Goal: Navigation & Orientation: Find specific page/section

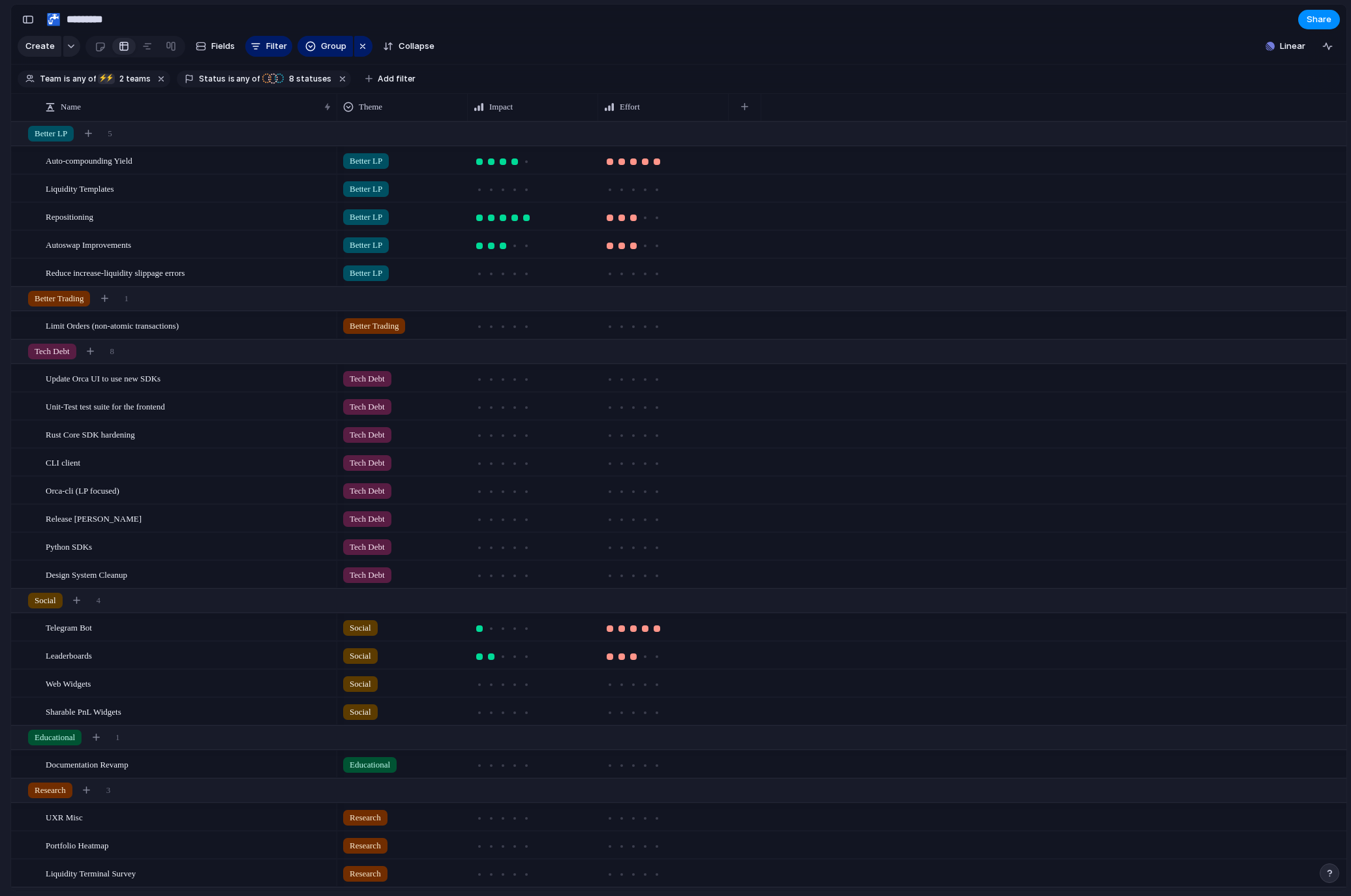
click at [807, 85] on section "Team is any of ⚡ Liquidity ⚡ Product 2 teams Status is any of Backlog Scoping B…" at bounding box center [679, 79] width 1336 height 29
click at [807, 56] on button "Linear" at bounding box center [1285, 46] width 50 height 20
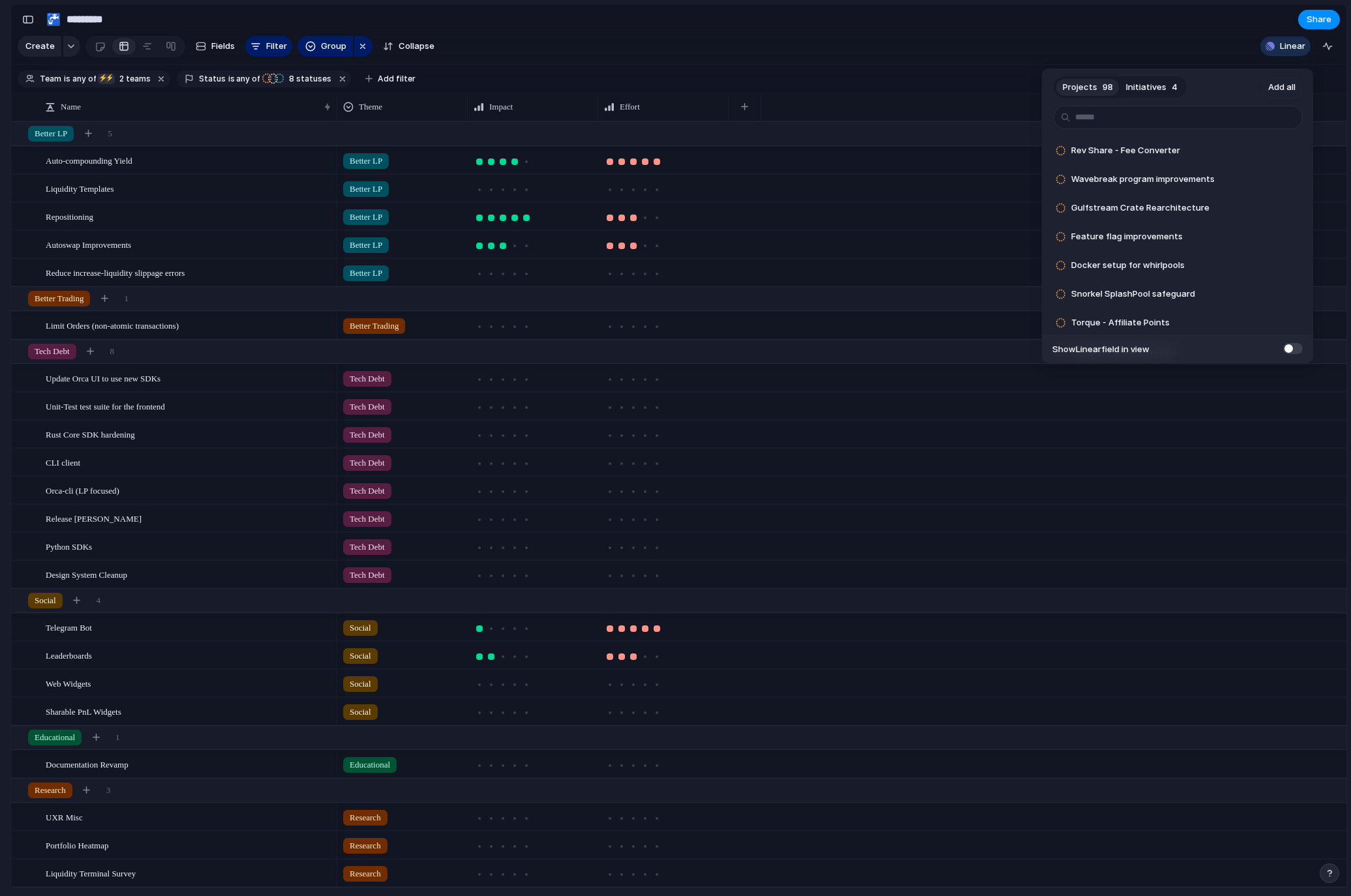
click at [807, 48] on div "Projects 98 Initiatives 4 Add all Rev Share - Fee Converter Add Wavebreak progr…" at bounding box center [675, 448] width 1351 height 896
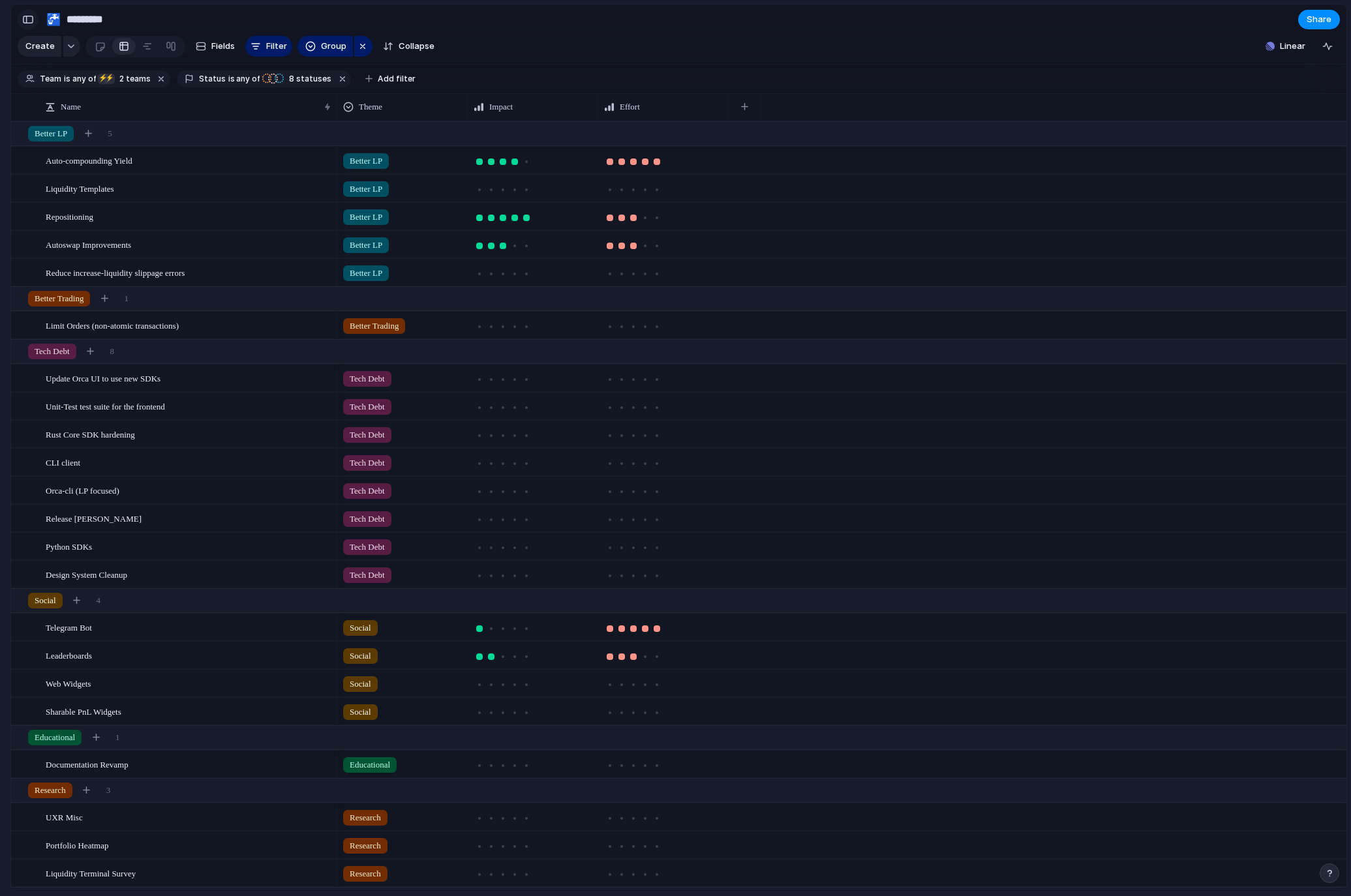
click at [21, 21] on button "button" at bounding box center [28, 19] width 21 height 21
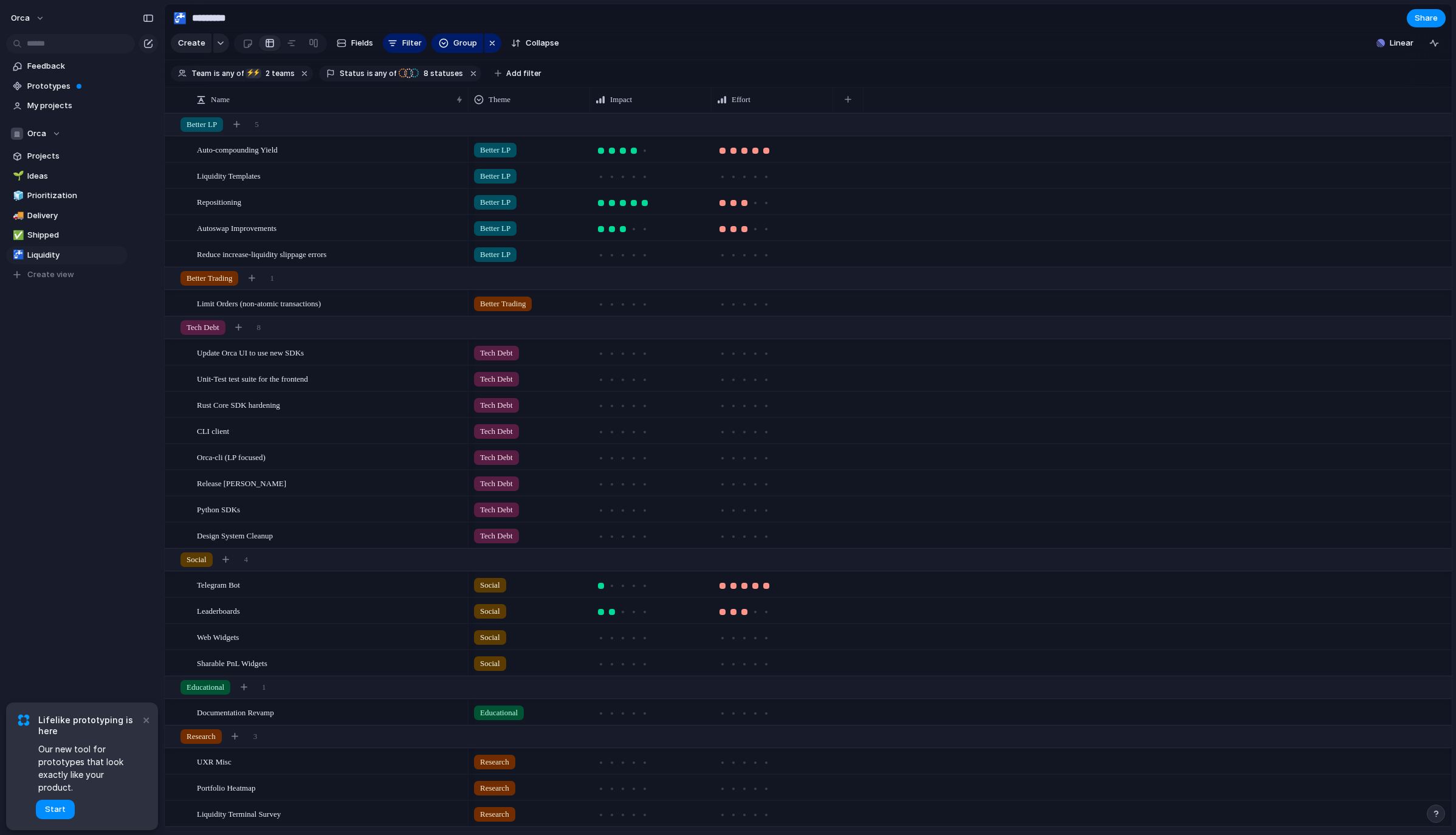
drag, startPoint x: 1227, startPoint y: 29, endPoint x: 1304, endPoint y: 33, distance: 77.1
click at [752, 28] on section "🚰 ********* Share" at bounding box center [808, 18] width 1287 height 27
click at [752, 49] on span "Linear" at bounding box center [1401, 43] width 24 height 12
click at [752, 49] on div "Projects 98 Initiatives 4 Add all Rev Share - Fee Converter Add Wavebreak progr…" at bounding box center [728, 417] width 1456 height 835
click at [1437, 48] on div "button" at bounding box center [1435, 43] width 10 height 10
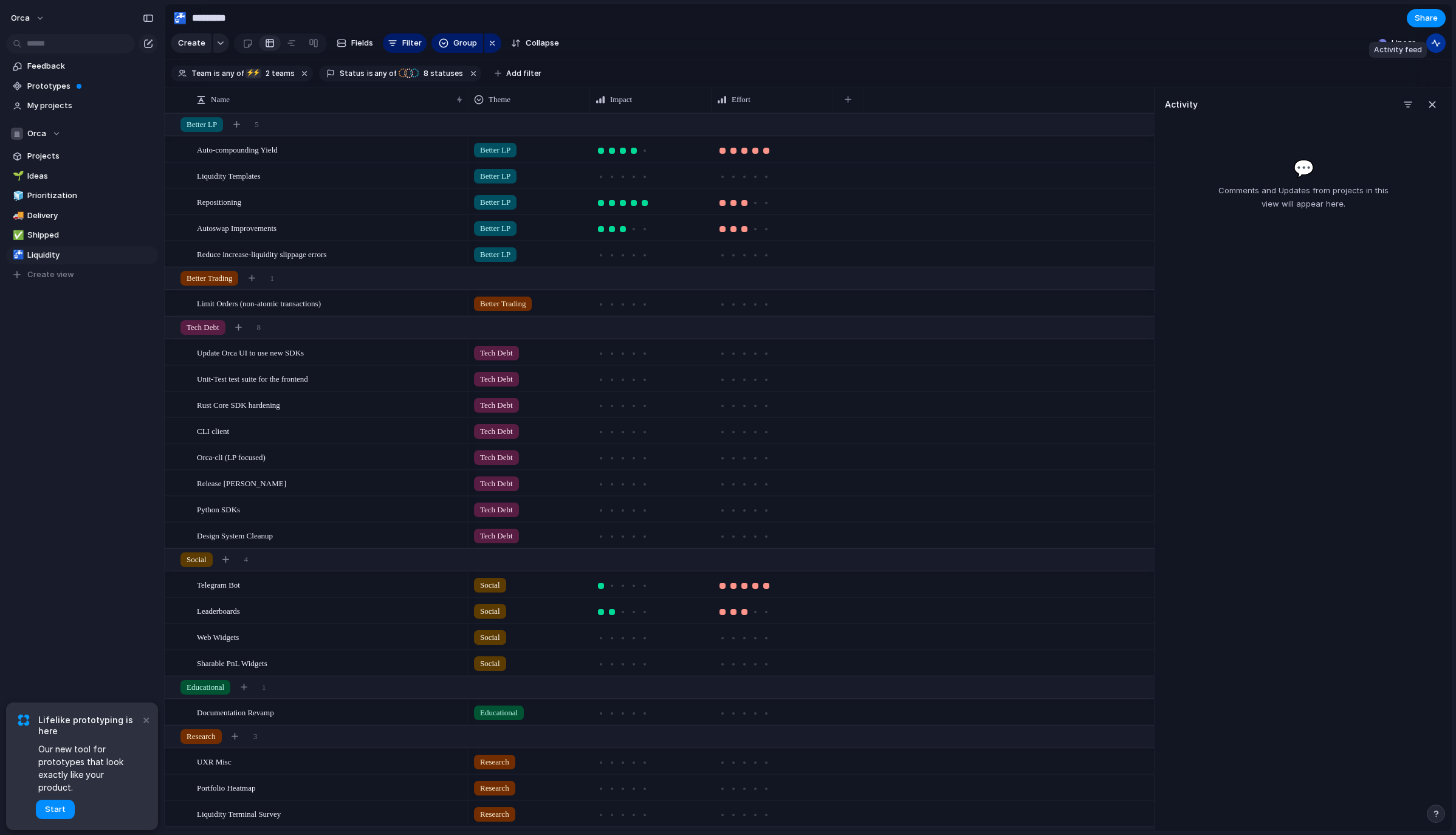
click at [1437, 48] on div "button" at bounding box center [1435, 43] width 10 height 10
click at [1417, 49] on button "Linear" at bounding box center [1396, 43] width 47 height 19
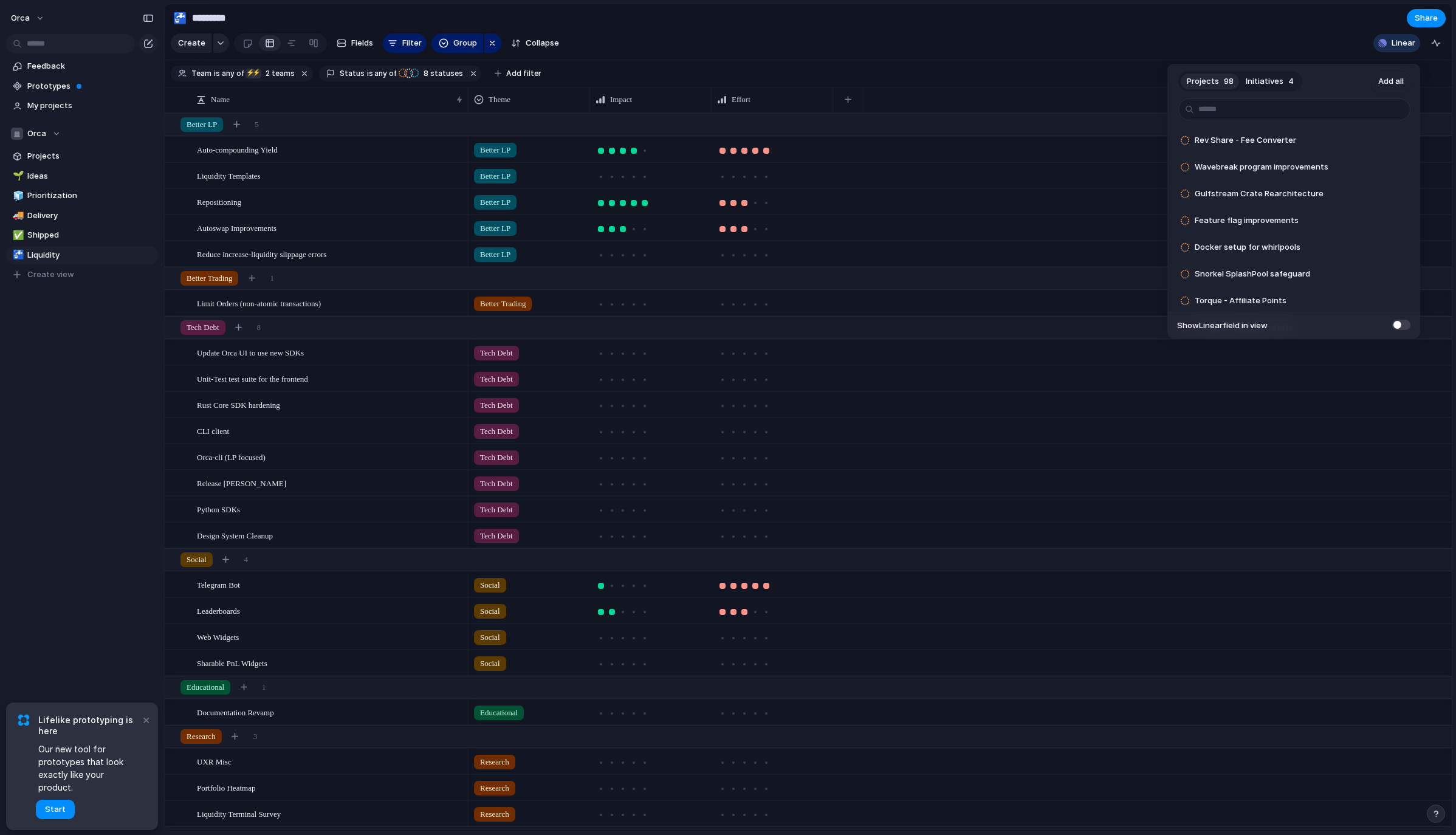
click at [1263, 36] on div "Projects 98 Initiatives 4 Add all Rev Share - Fee Converter Add Wavebreak progr…" at bounding box center [728, 417] width 1456 height 835
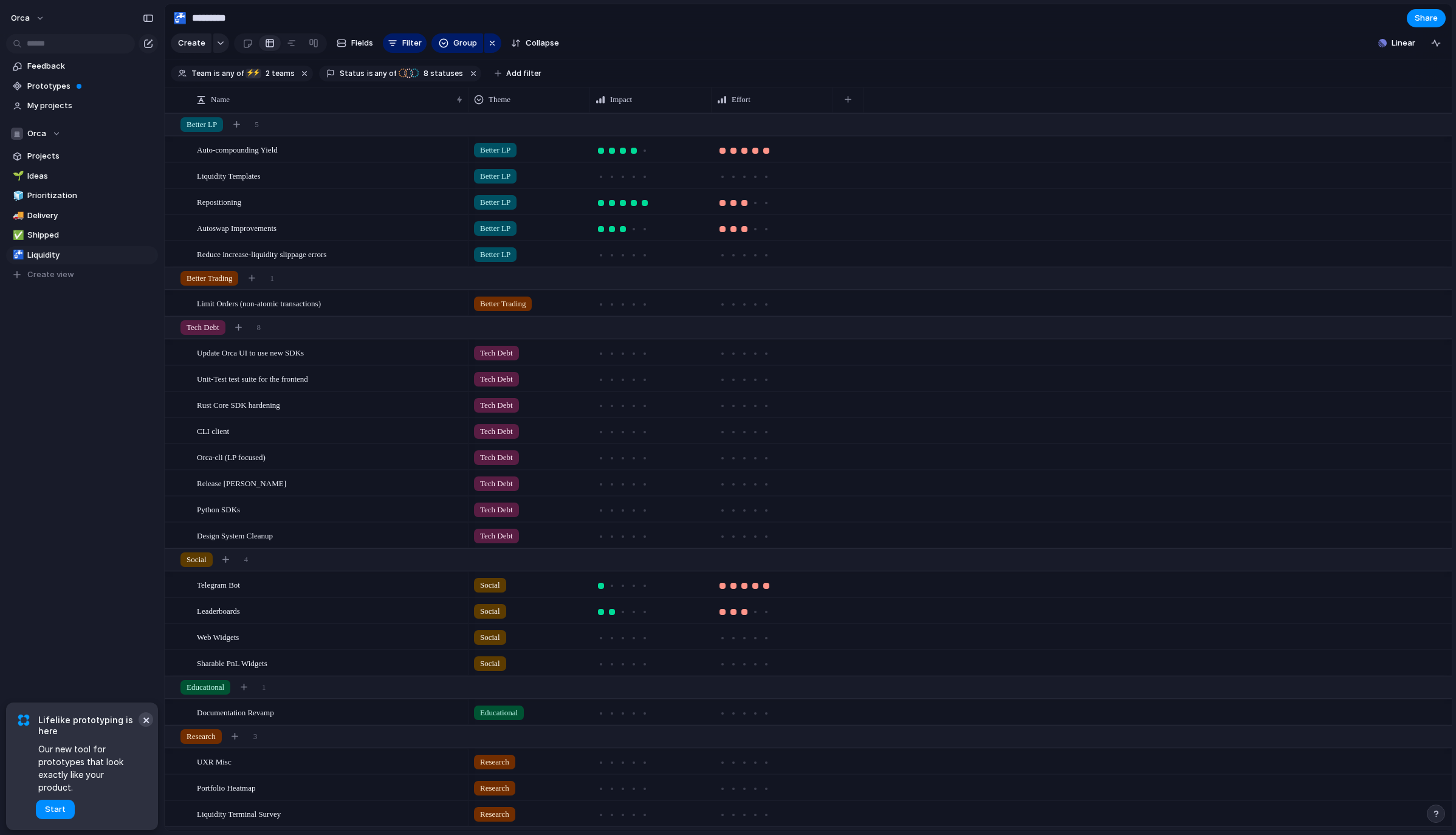
click at [144, 727] on button "×" at bounding box center [146, 720] width 15 height 15
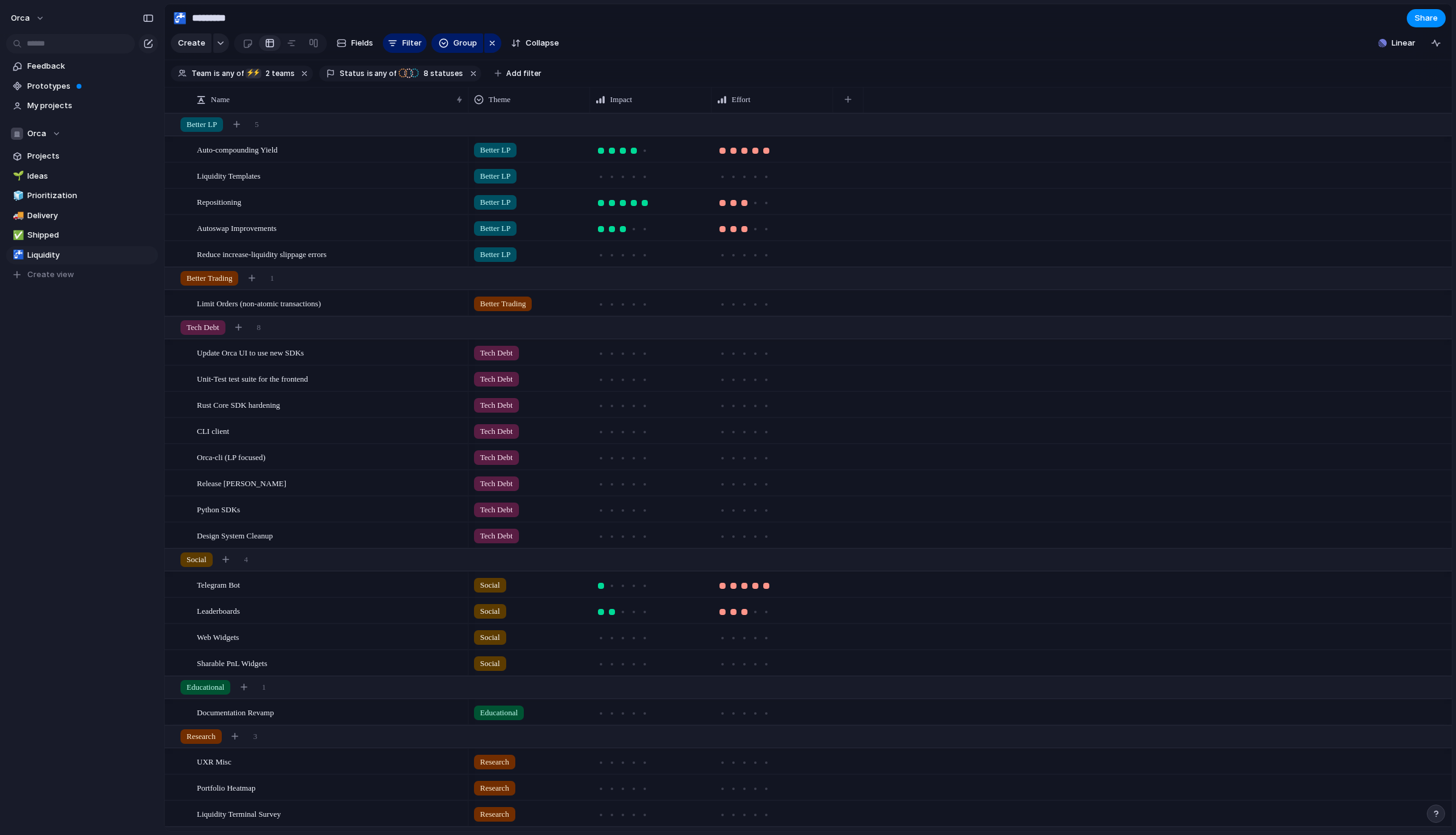
click at [38, 398] on div "orca Feedback Prototypes My projects Orca Projects 🌱 Ideas 🧊 Prioritization 🚚 D…" at bounding box center [82, 417] width 164 height 835
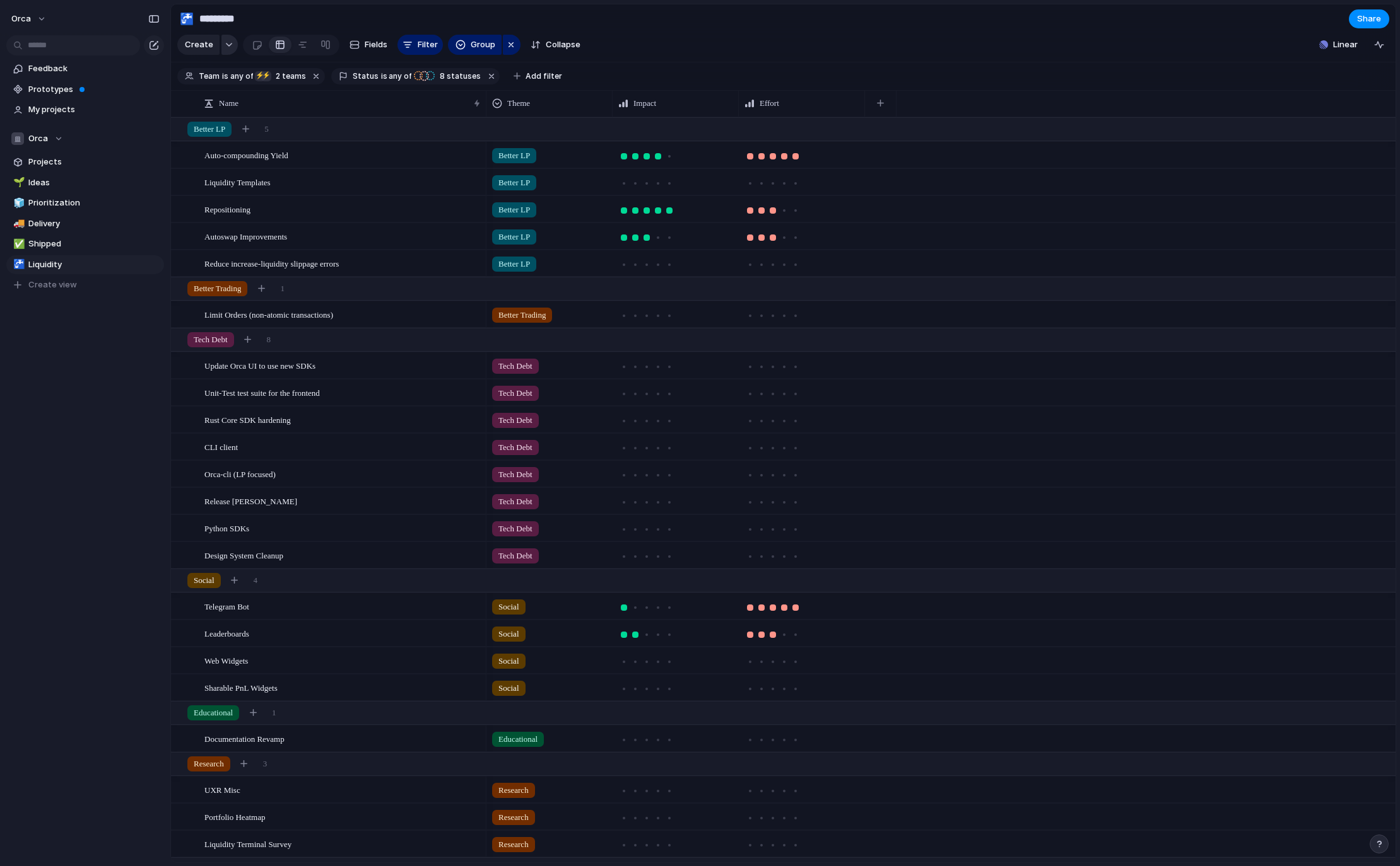
click at [231, 48] on button "button" at bounding box center [229, 45] width 16 height 20
click at [468, 18] on div "Initiative Launch Goal Objective Key result Workstream Program Project Customize" at bounding box center [700, 433] width 1400 height 866
click at [55, 159] on span "Projects" at bounding box center [94, 162] width 131 height 12
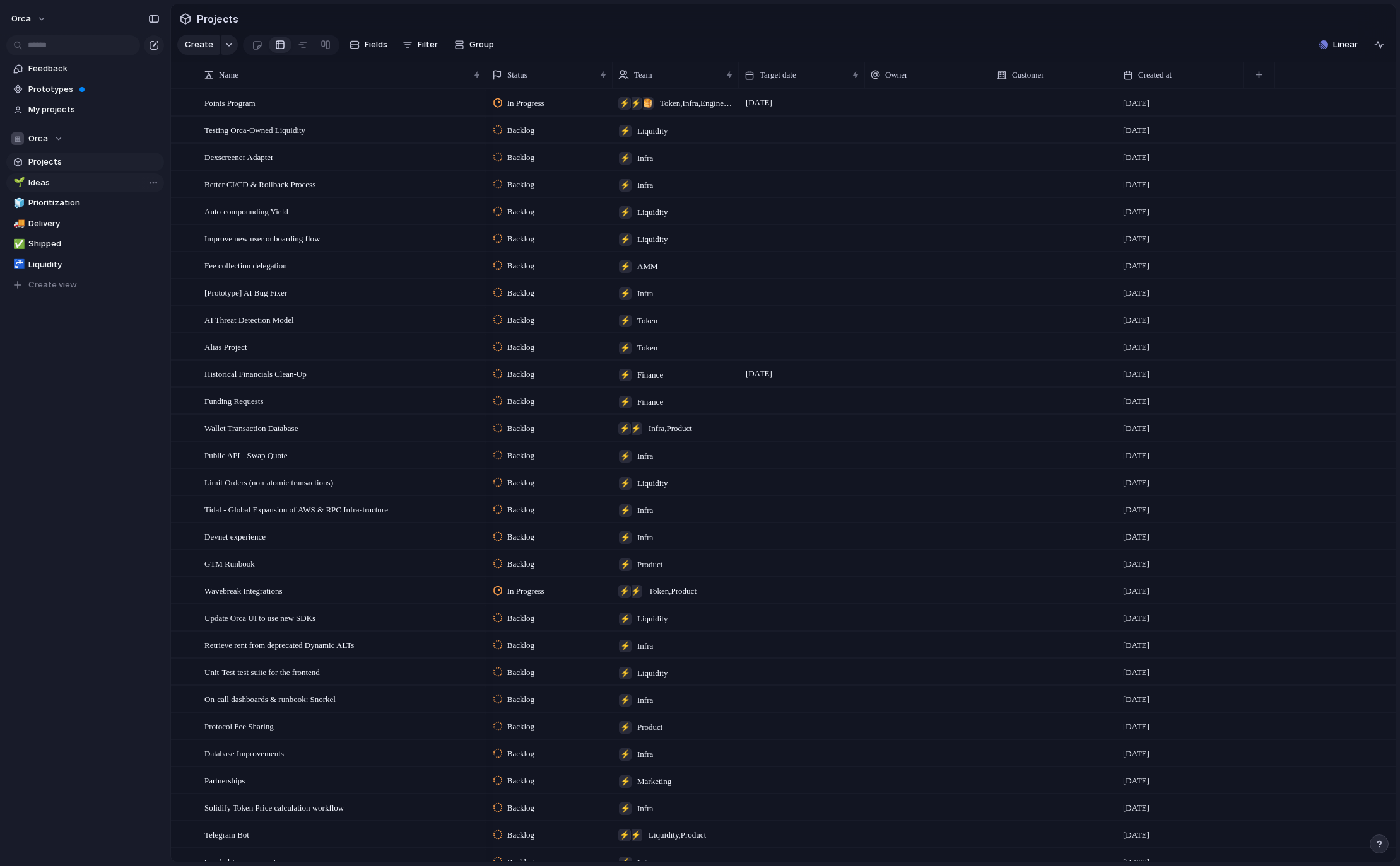
click at [51, 182] on span "Ideas" at bounding box center [94, 183] width 131 height 12
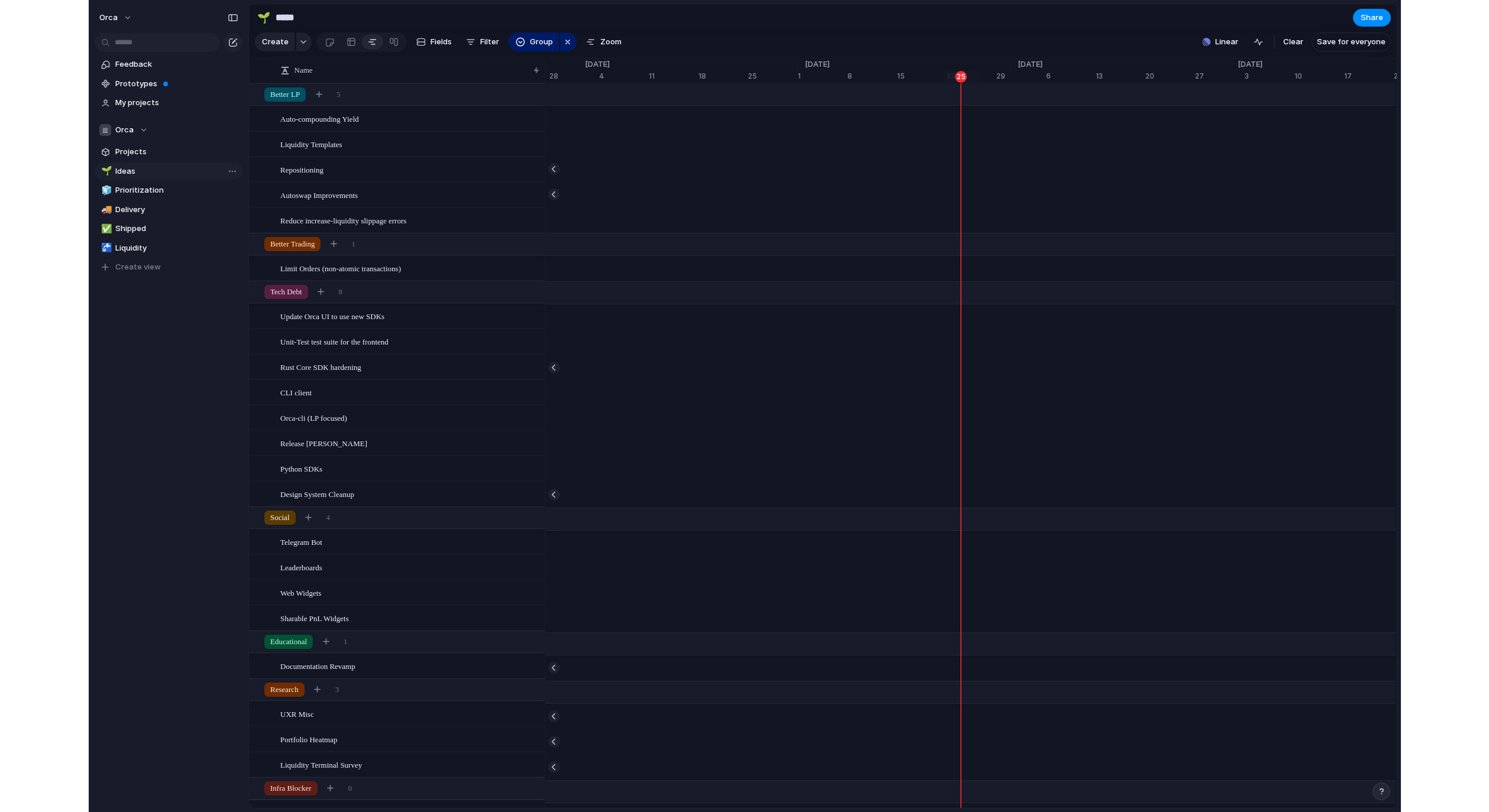
scroll to position [0, 7525]
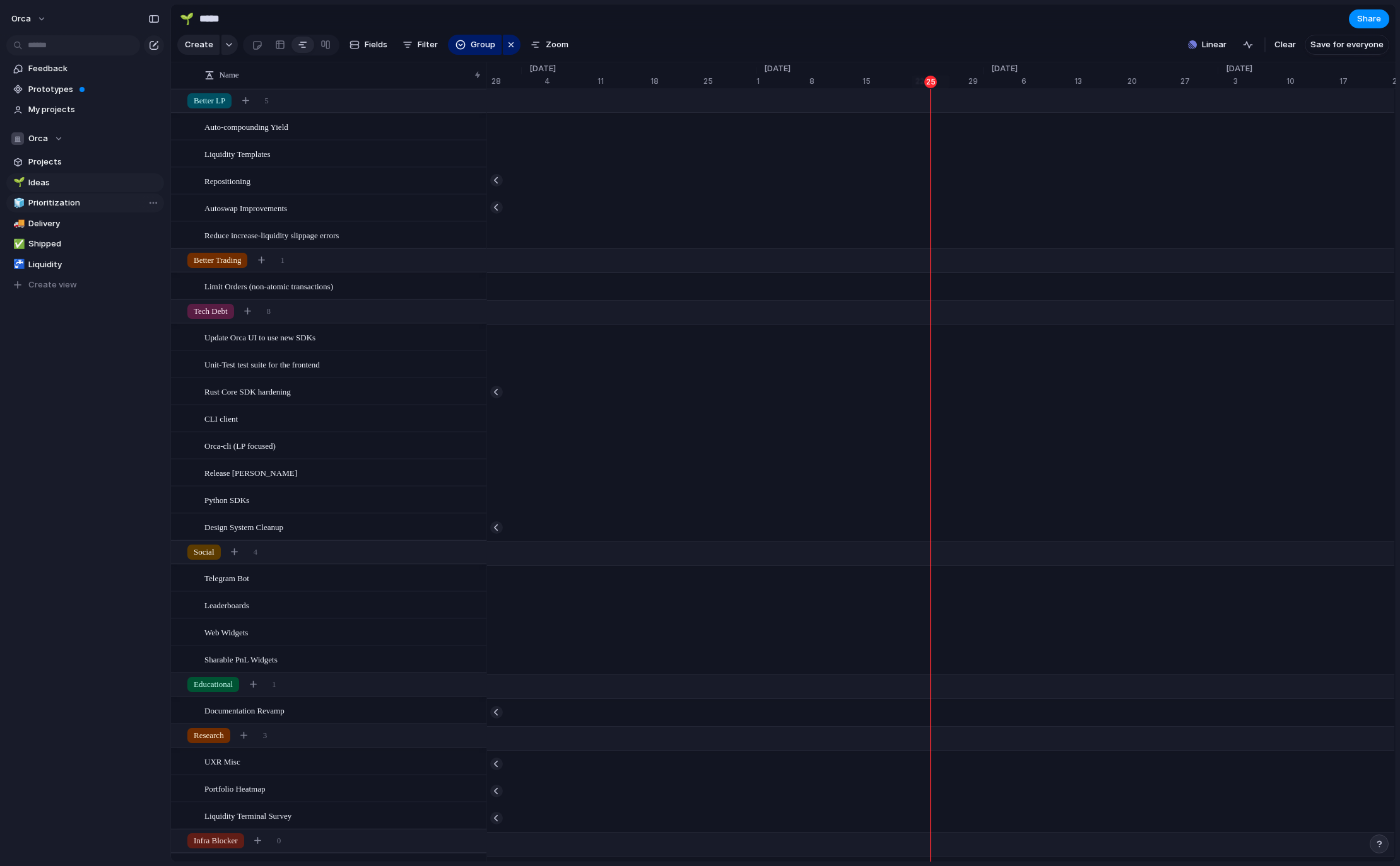
click at [55, 197] on span "Prioritization" at bounding box center [94, 203] width 131 height 12
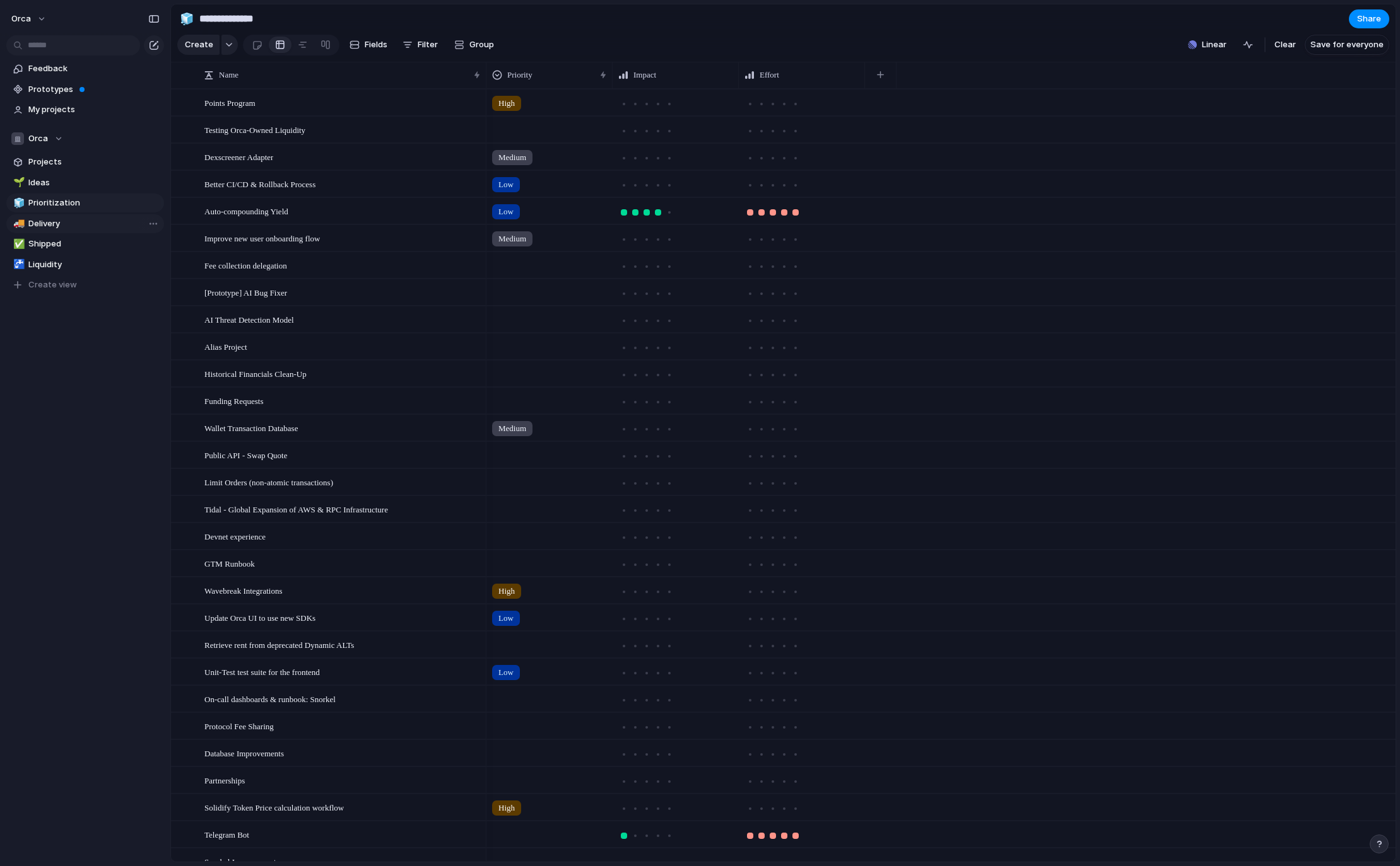
click at [63, 223] on span "Delivery" at bounding box center [94, 224] width 131 height 12
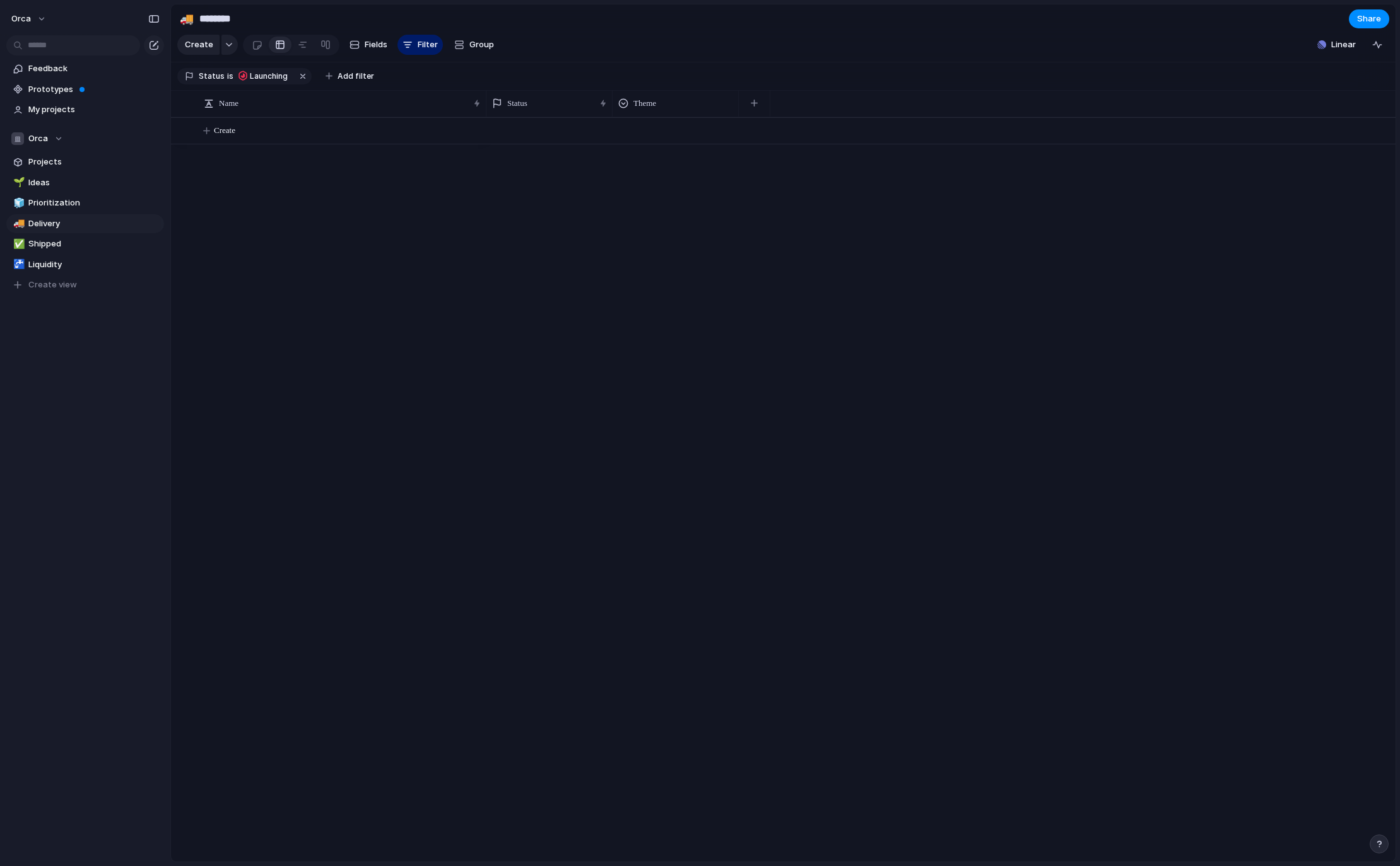
click at [467, 267] on div "Create" at bounding box center [783, 489] width 1225 height 745
click at [84, 249] on span "Shipped" at bounding box center [94, 244] width 131 height 12
type input "*******"
click at [76, 161] on span "Projects" at bounding box center [94, 162] width 131 height 12
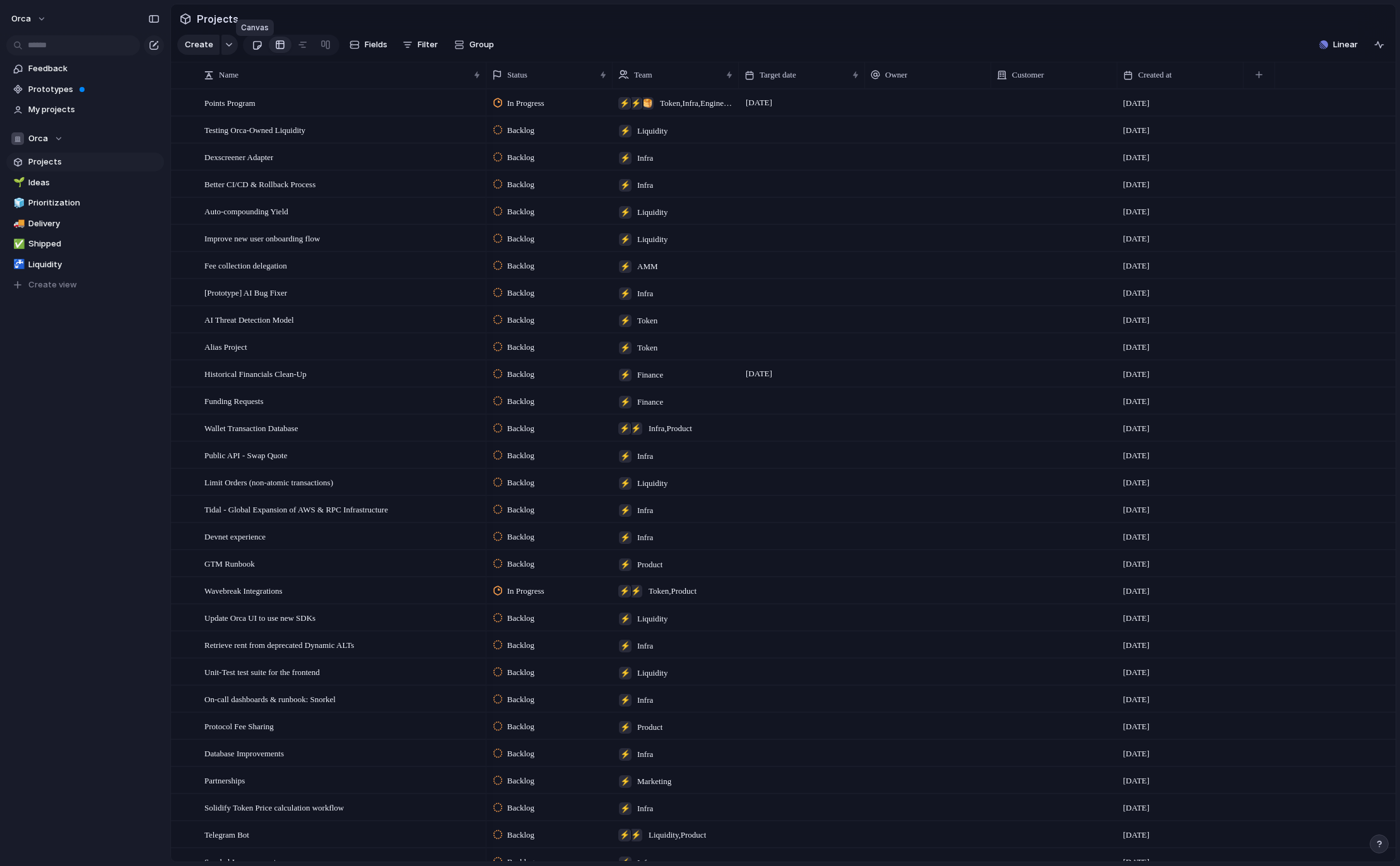
click at [254, 48] on div at bounding box center [257, 45] width 11 height 21
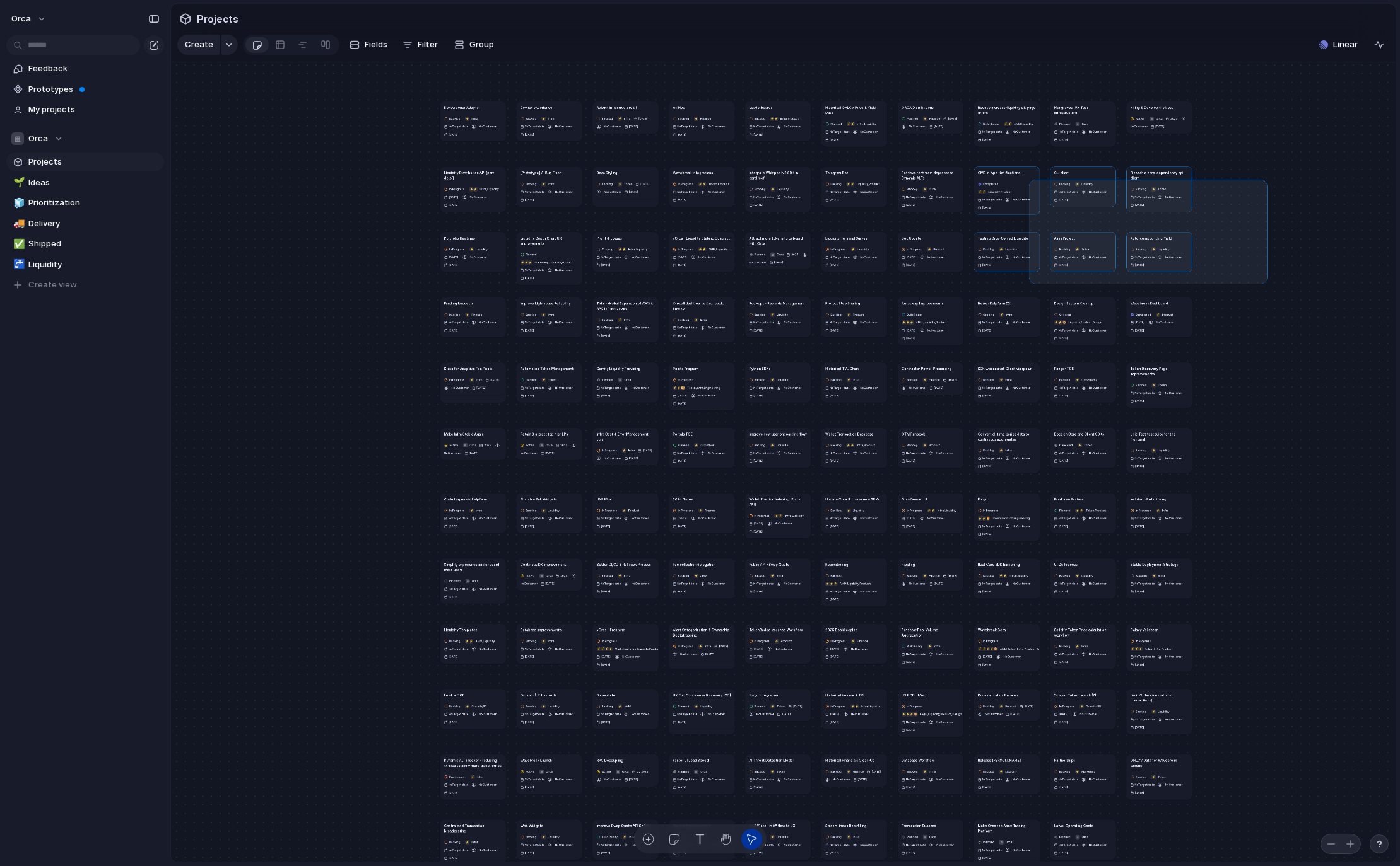
drag, startPoint x: 1261, startPoint y: 191, endPoint x: 966, endPoint y: 311, distance: 318.5
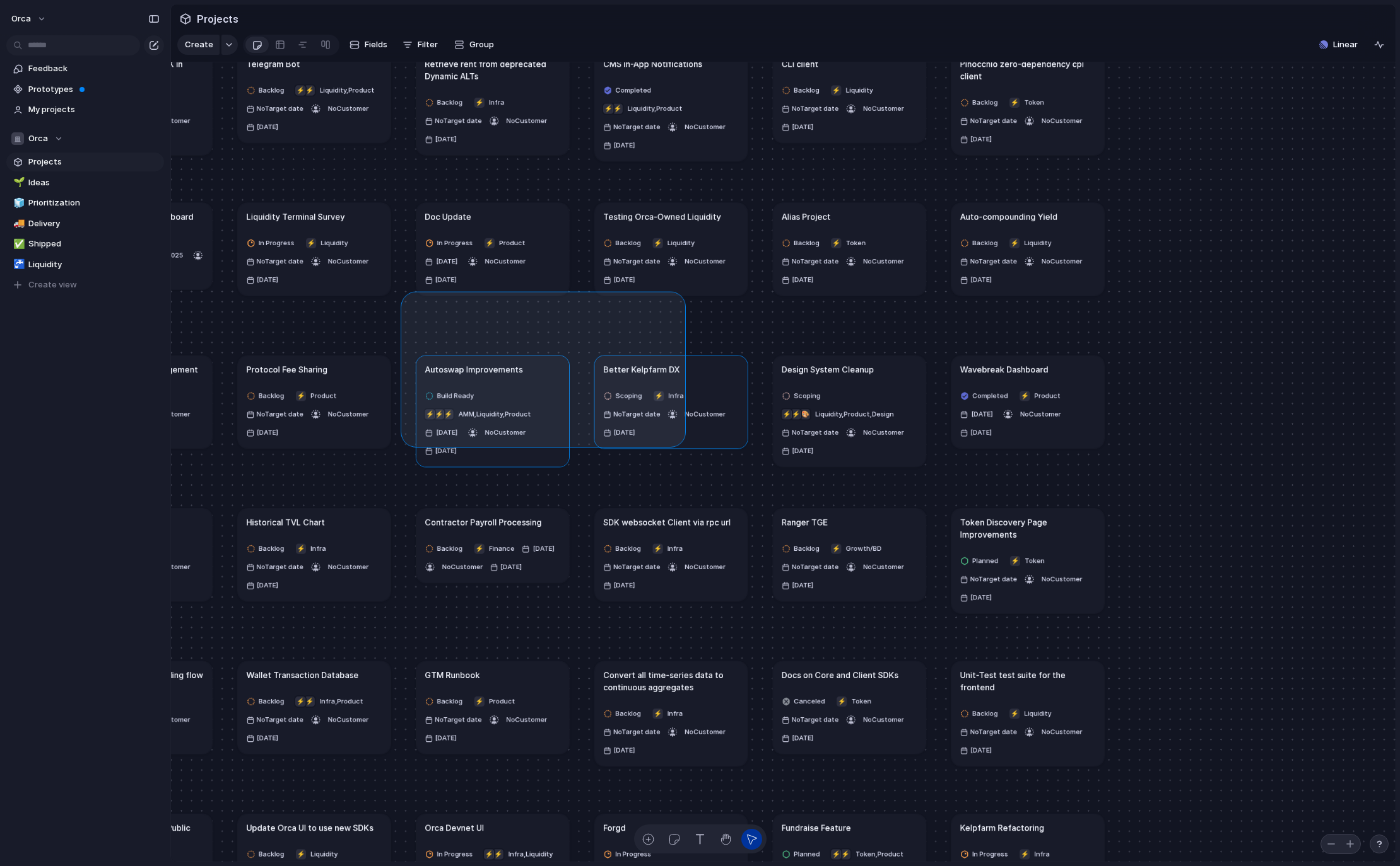
drag, startPoint x: 438, startPoint y: 331, endPoint x: 644, endPoint y: 388, distance: 213.7
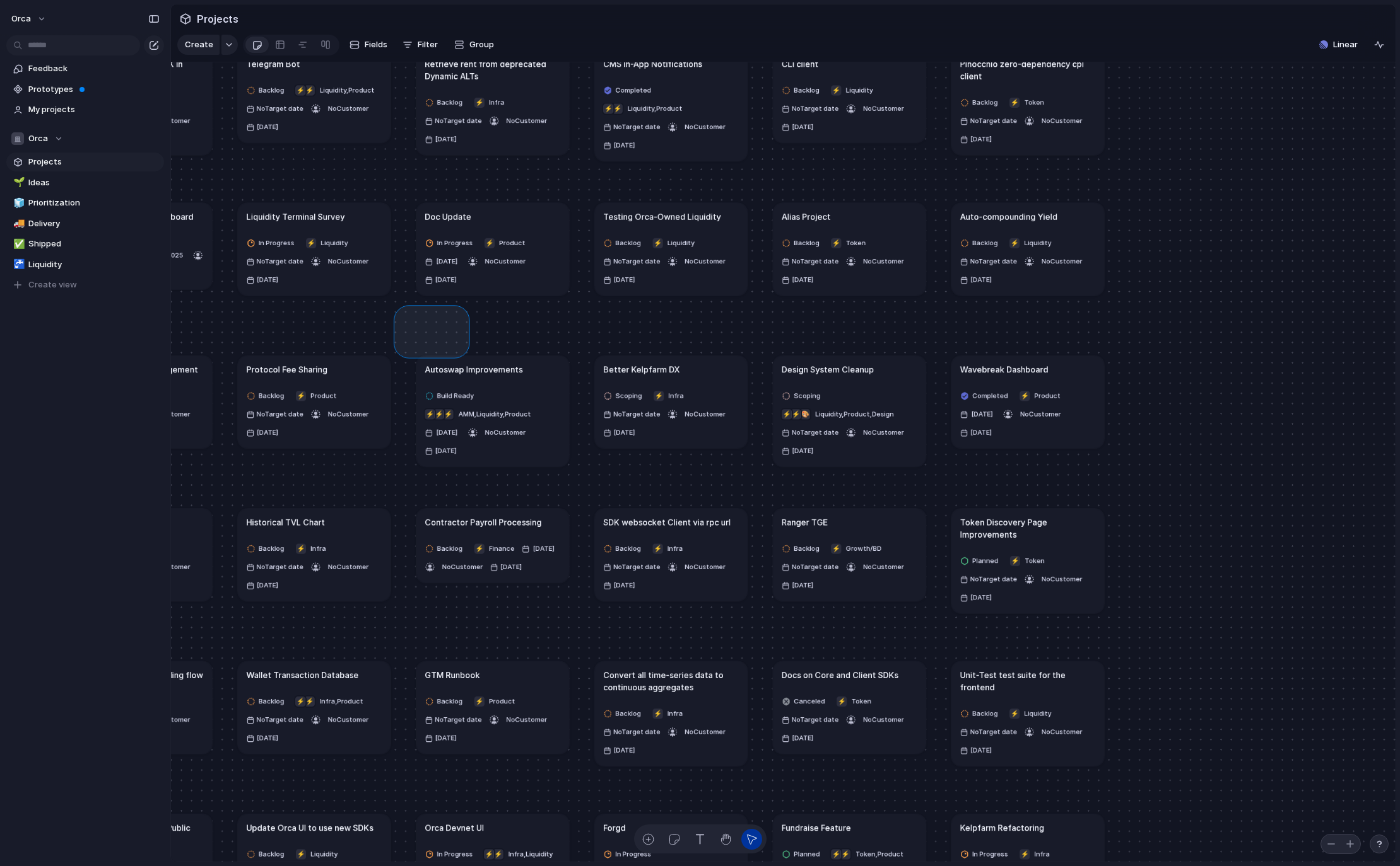
drag, startPoint x: 400, startPoint y: 320, endPoint x: 451, endPoint y: 352, distance: 60.2
drag, startPoint x: 457, startPoint y: 320, endPoint x: 411, endPoint y: 324, distance: 46.2
click at [388, 325] on div "Create" at bounding box center [700, 433] width 1400 height 866
drag, startPoint x: 441, startPoint y: 331, endPoint x: 468, endPoint y: 347, distance: 31.4
click at [733, 834] on button "button" at bounding box center [725, 839] width 21 height 21
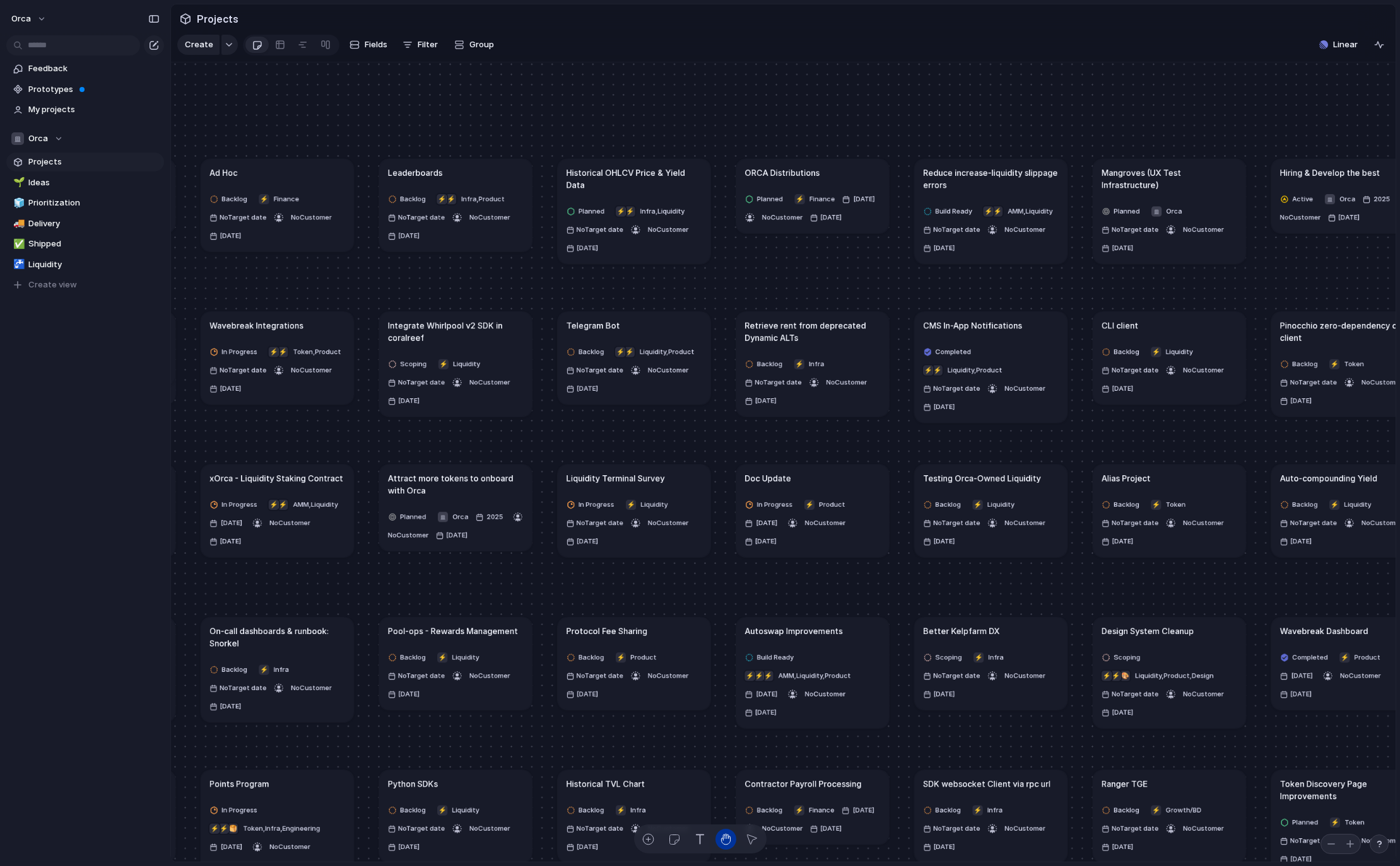
drag, startPoint x: 385, startPoint y: 297, endPoint x: 705, endPoint y: 559, distance: 413.6
click at [705, 557] on article "Liquidity Terminal Survey In Progress ⚡ Liquidity No Target date No Customer [D…" at bounding box center [633, 511] width 153 height 93
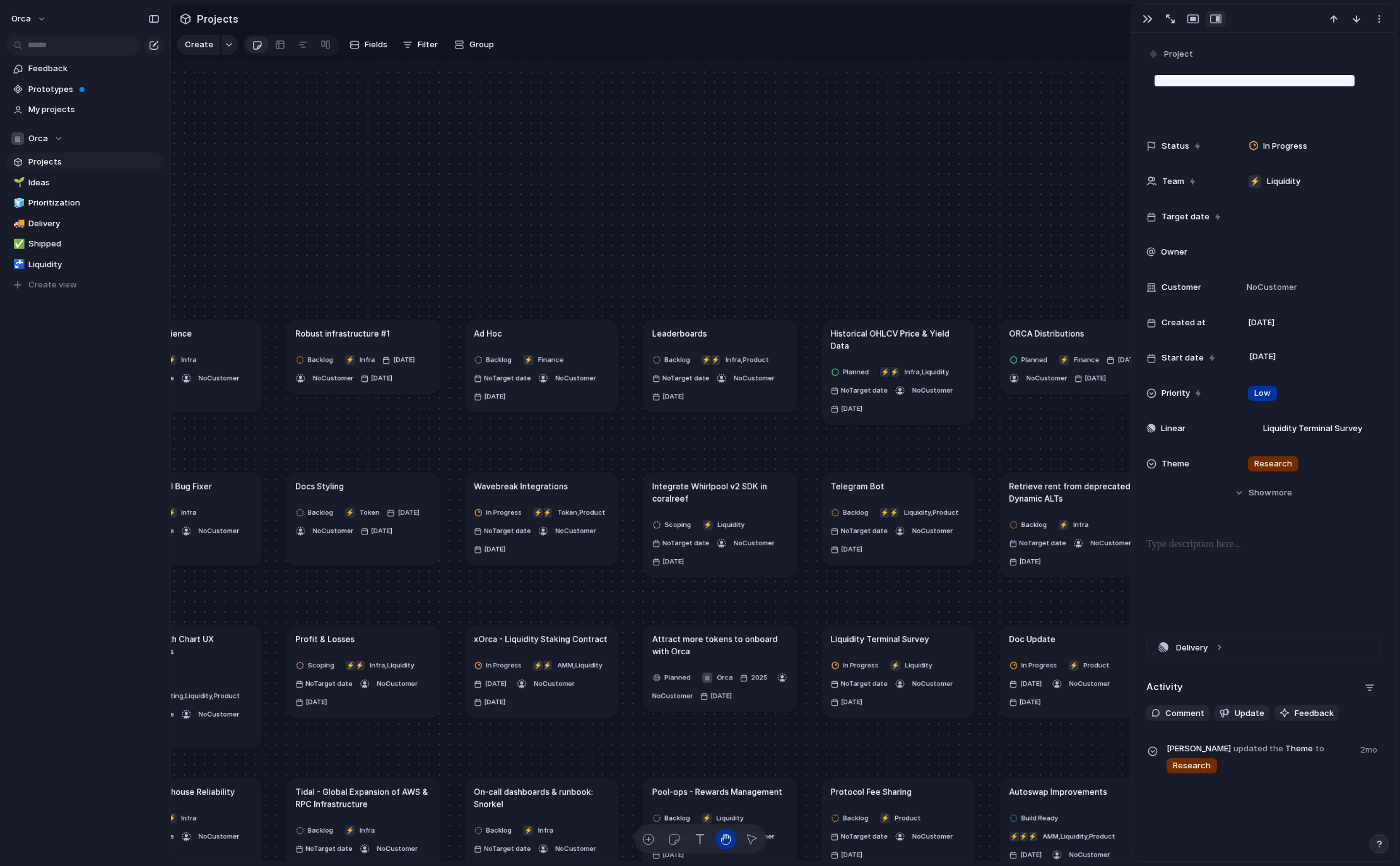
drag, startPoint x: 437, startPoint y: 363, endPoint x: 697, endPoint y: 517, distance: 302.2
click at [697, 517] on article "Integrate Whirlpool v2 SDK in coralreef Scoping ⚡ Liquidity No Target date No C…" at bounding box center [720, 525] width 153 height 105
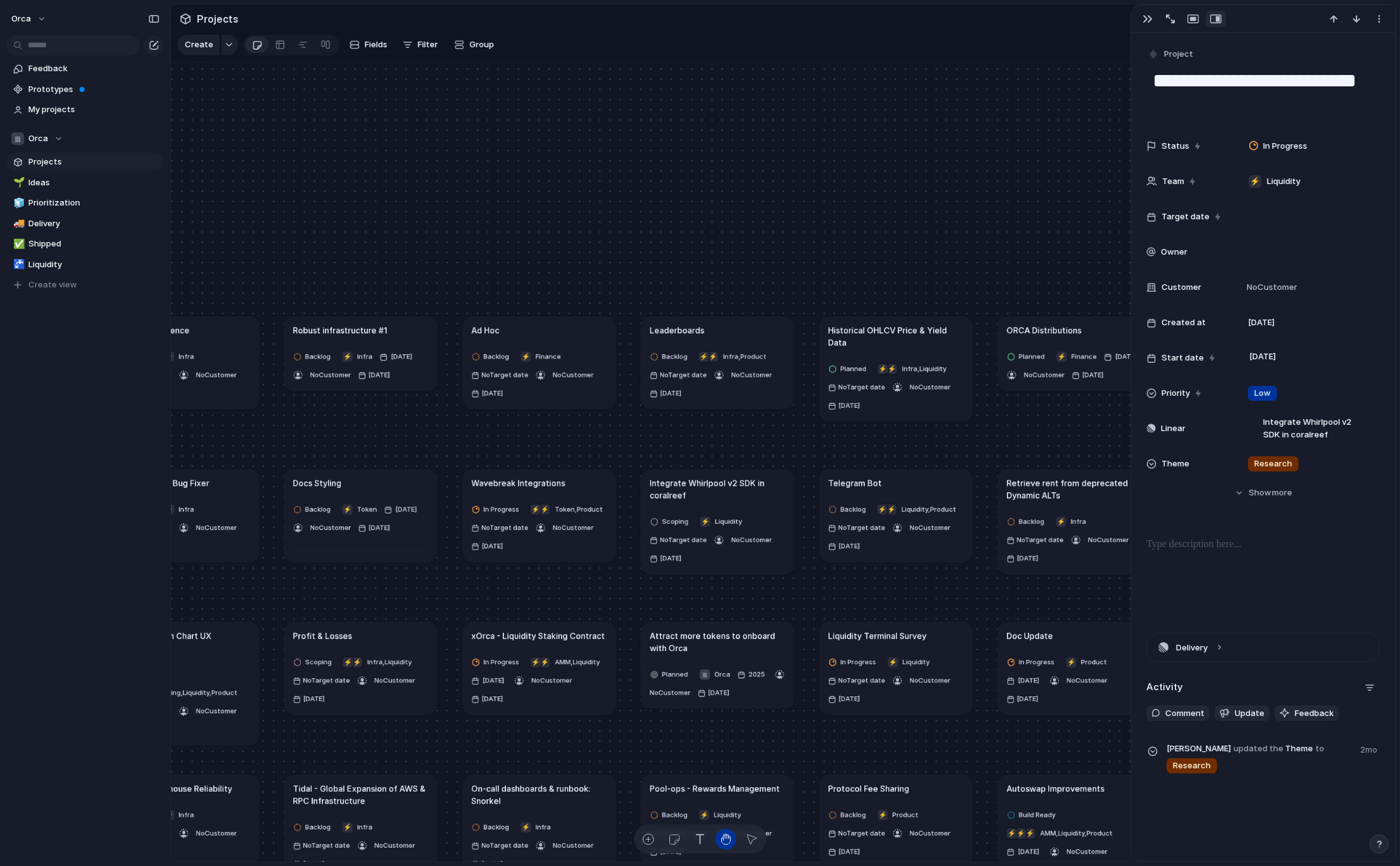
type textarea "**********"
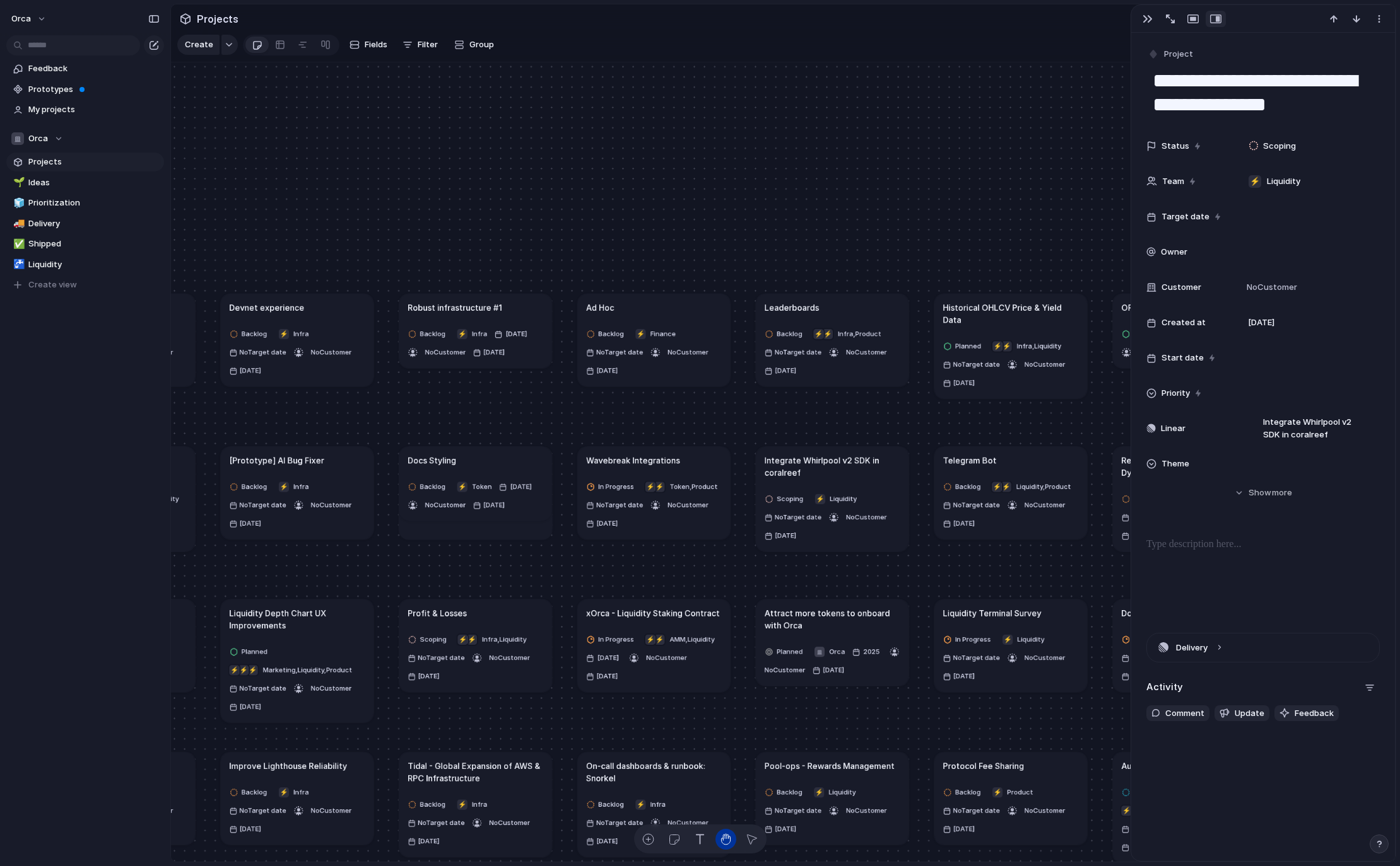
drag, startPoint x: 579, startPoint y: 420, endPoint x: 868, endPoint y: 388, distance: 290.8
click at [868, 388] on div "Dexscreener Adapter Backlog ⚡ Infra No Target date No Customer [DATE] Devnet ex…" at bounding box center [536, 616] width 989 height 646
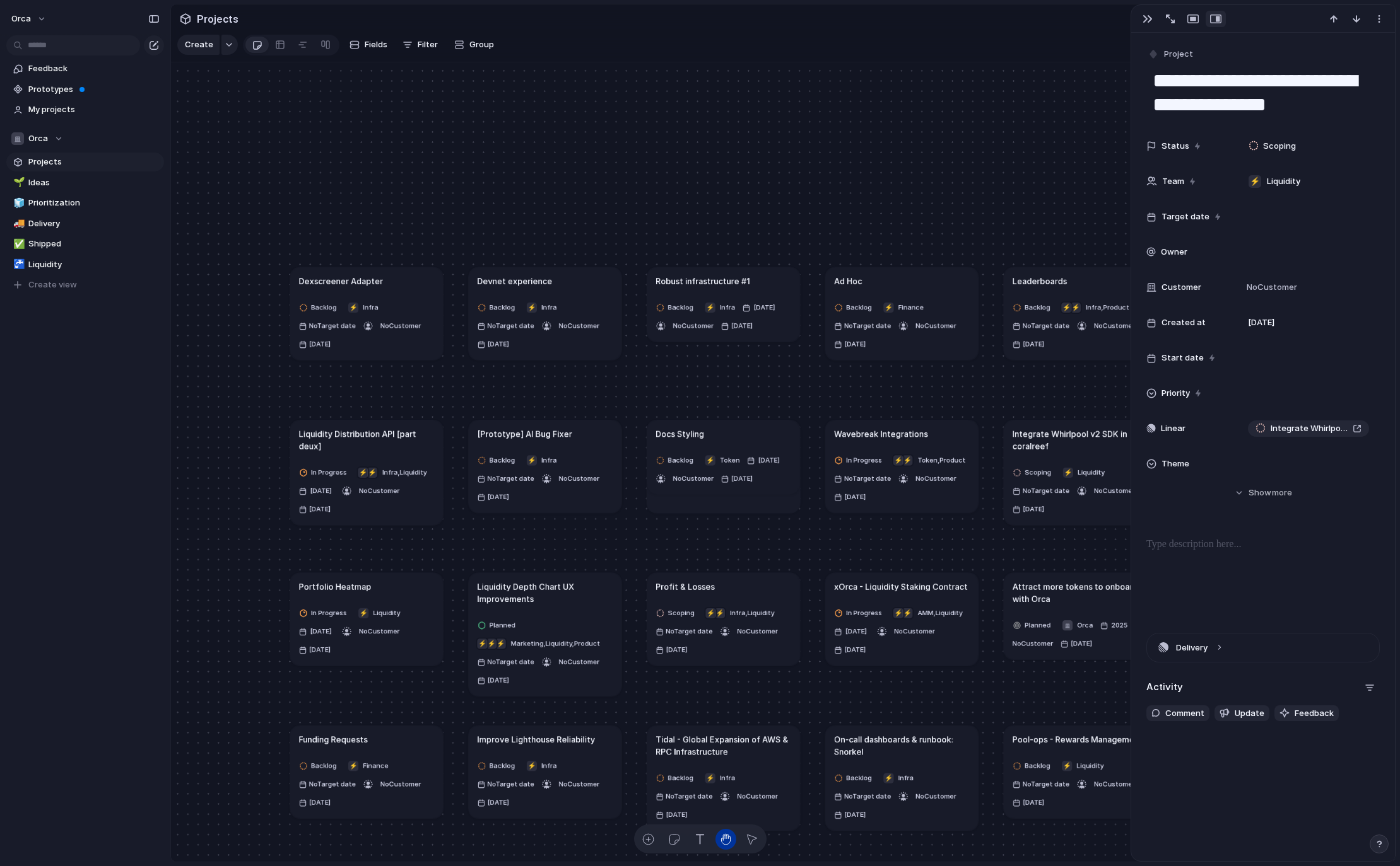
drag, startPoint x: 645, startPoint y: 392, endPoint x: 645, endPoint y: 278, distance: 114.0
click at [647, 286] on div "Dexscreener Adapter Backlog ⚡ Infra No Target date No Customer [DATE] Devnet ex…" at bounding box center [784, 589] width 989 height 646
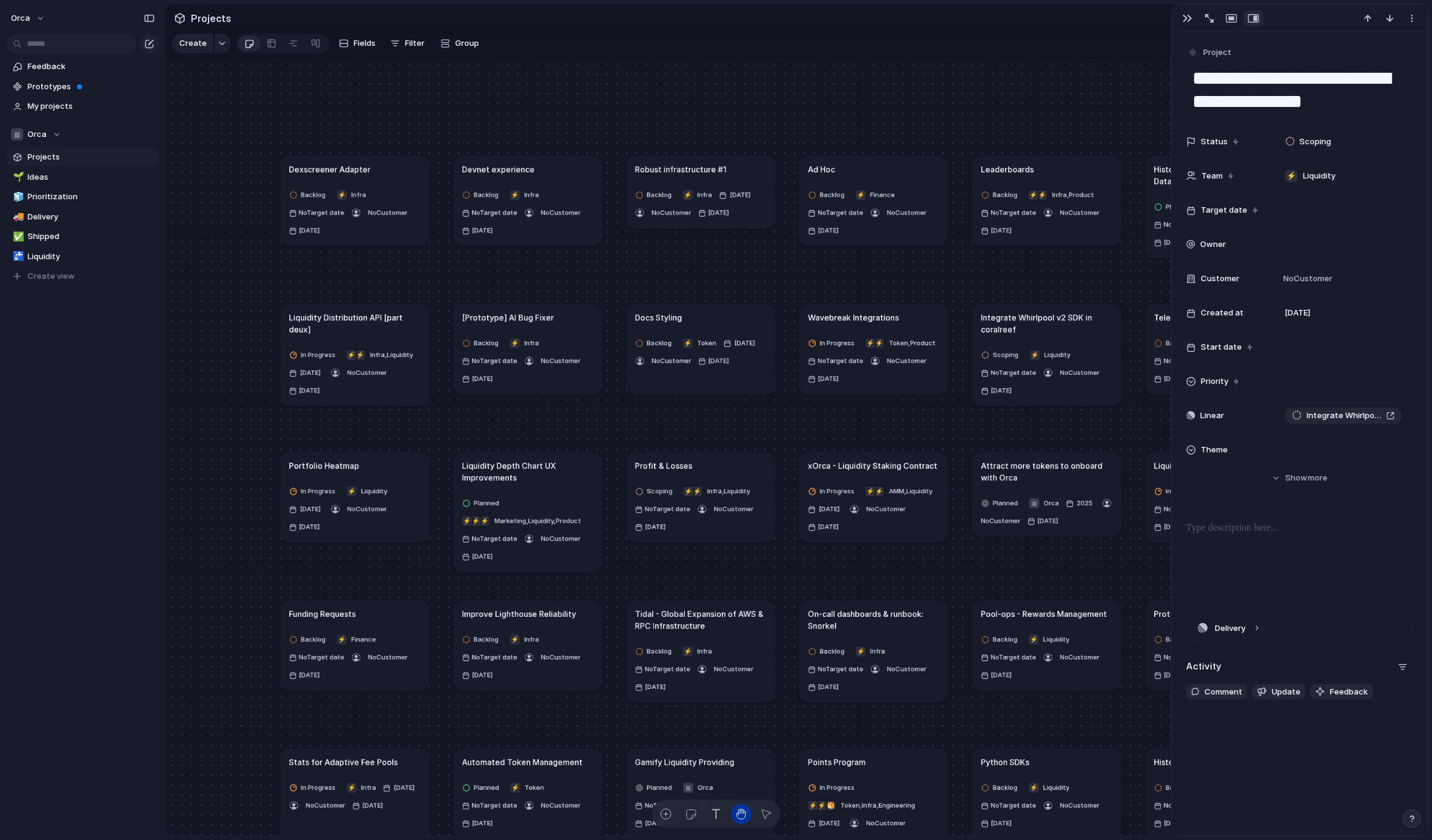
drag, startPoint x: 1021, startPoint y: 122, endPoint x: 780, endPoint y: 133, distance: 241.3
click at [780, 133] on div "Dexscreener Adapter Backlog ⚡ Infra No Target date No Customer [DATE] Devnet ex…" at bounding box center [796, 448] width 1262 height 776
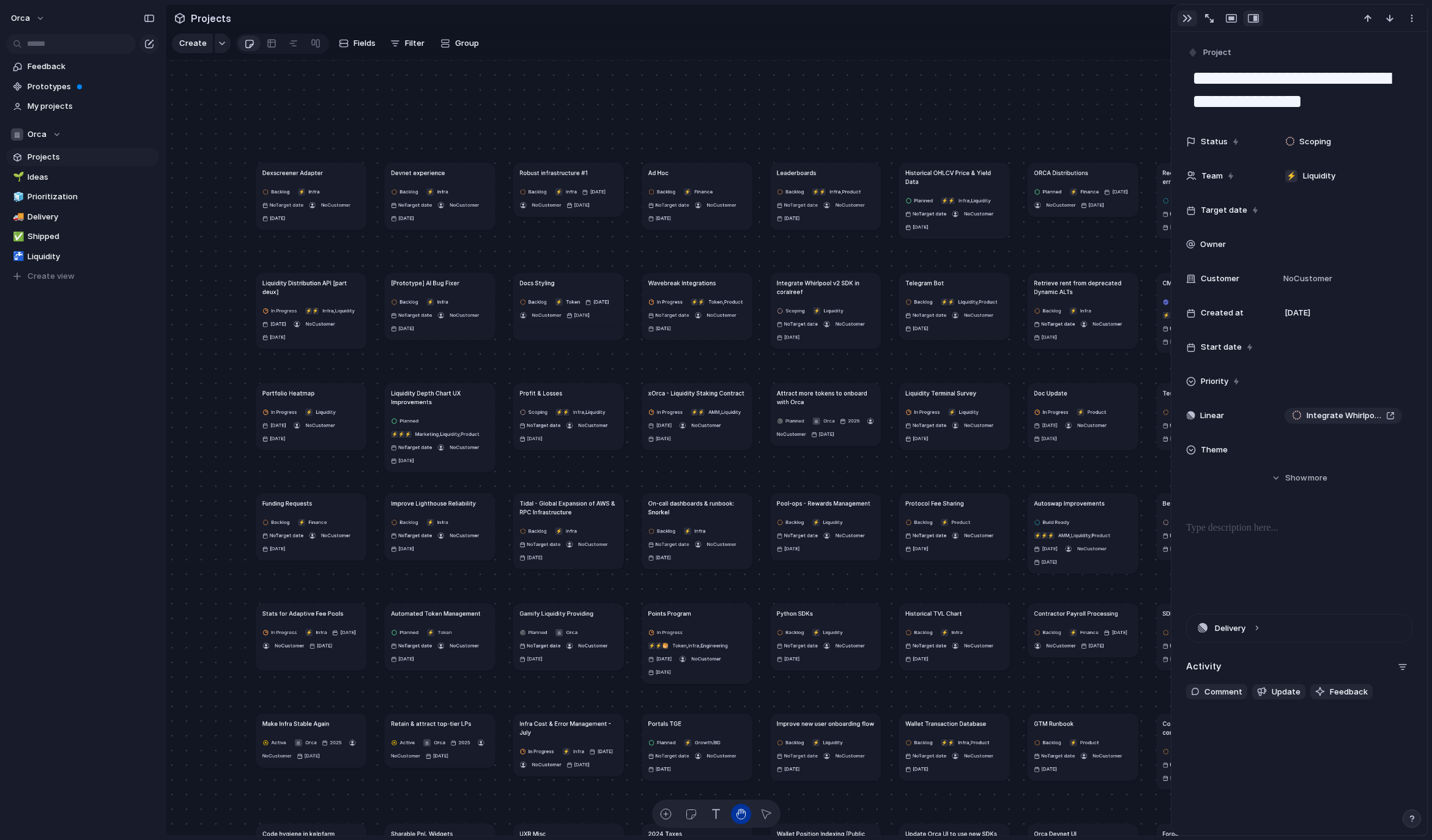
click at [1194, 22] on button "button" at bounding box center [1187, 18] width 19 height 16
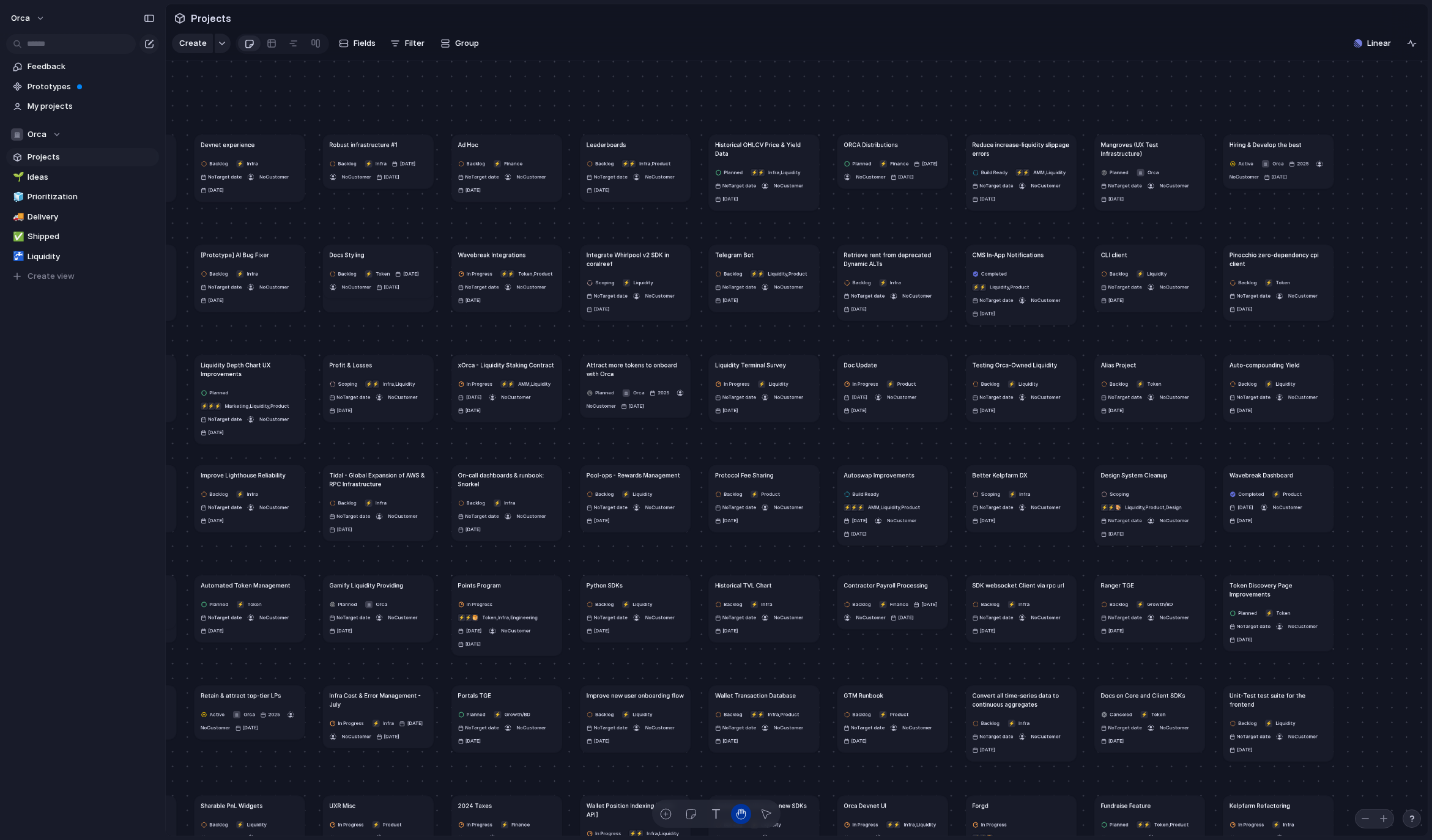
drag, startPoint x: 1155, startPoint y: 138, endPoint x: 987, endPoint y: 117, distance: 169.3
click at [1002, 96] on div "Dexscreener Adapter Backlog ⚡ Infra No Target date No Customer [DATE] Devnet ex…" at bounding box center [796, 448] width 1262 height 776
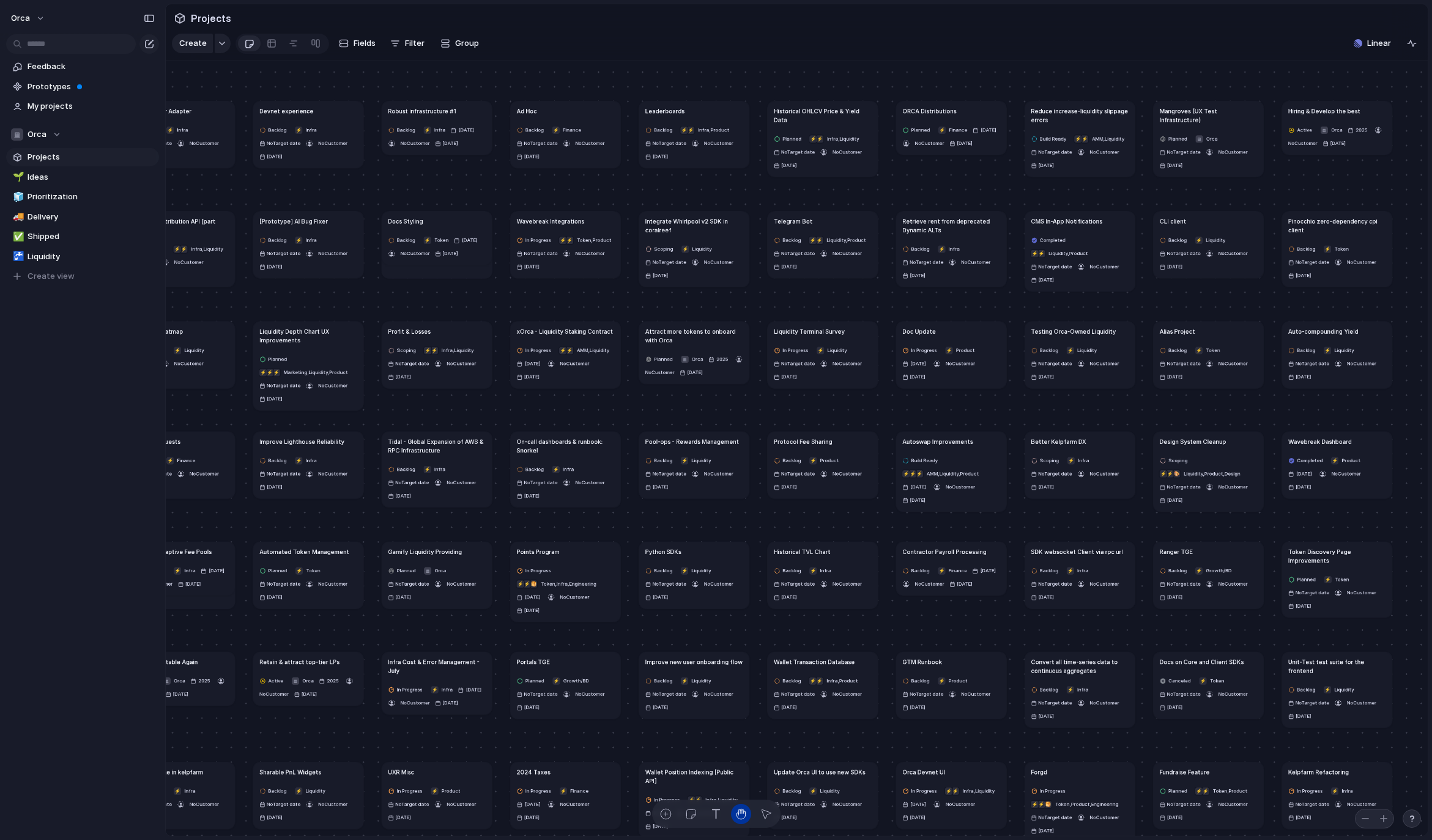
drag, startPoint x: 853, startPoint y: 355, endPoint x: 1016, endPoint y: 126, distance: 281.1
click at [871, 344] on div "In Progress ⚡ Liquidity No Target date No Customer [DATE]" at bounding box center [822, 363] width 98 height 38
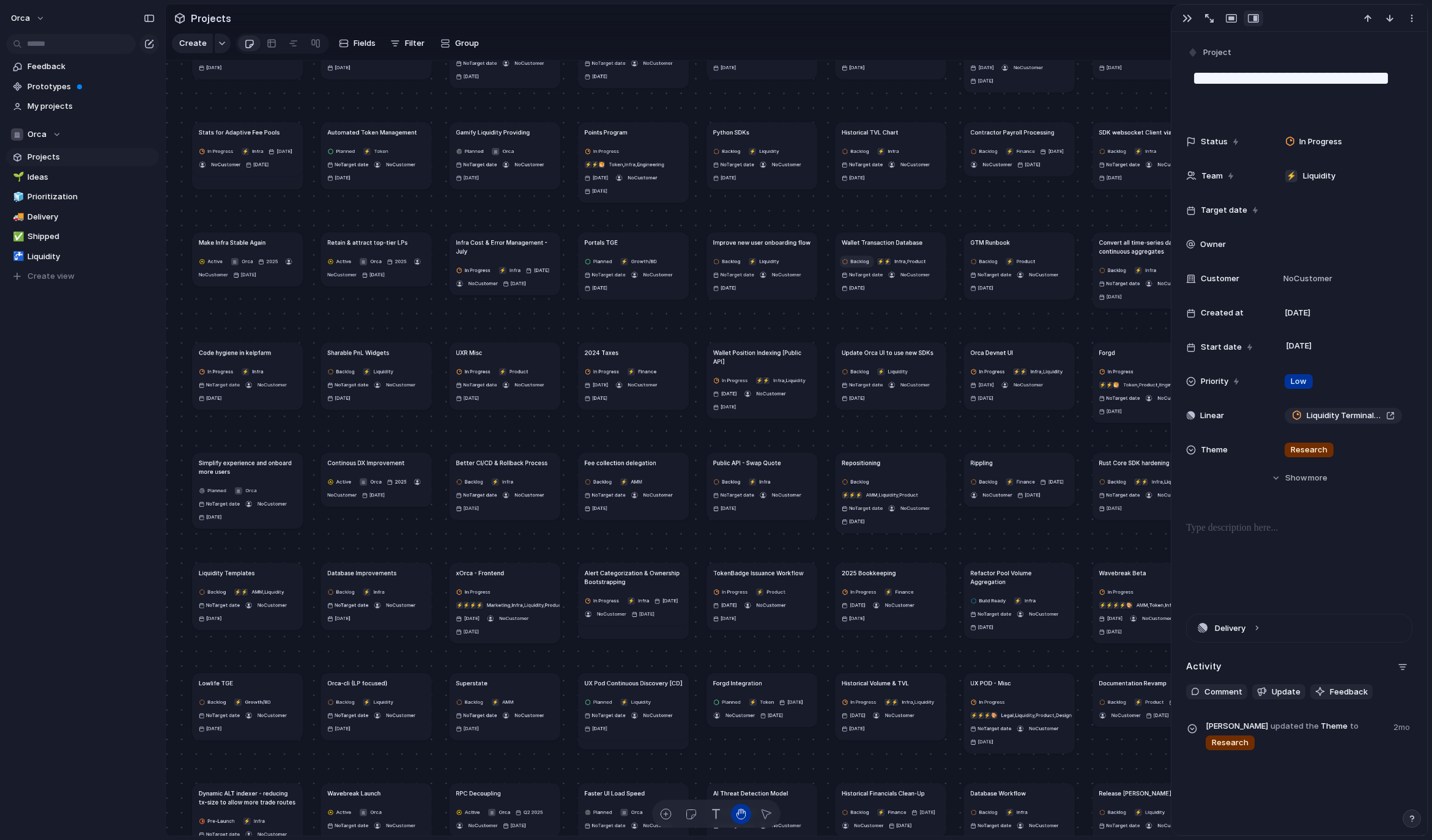
drag, startPoint x: 939, startPoint y: 368, endPoint x: 846, endPoint y: 274, distance: 132.2
click at [842, 170] on button "No Target date" at bounding box center [862, 165] width 45 height 12
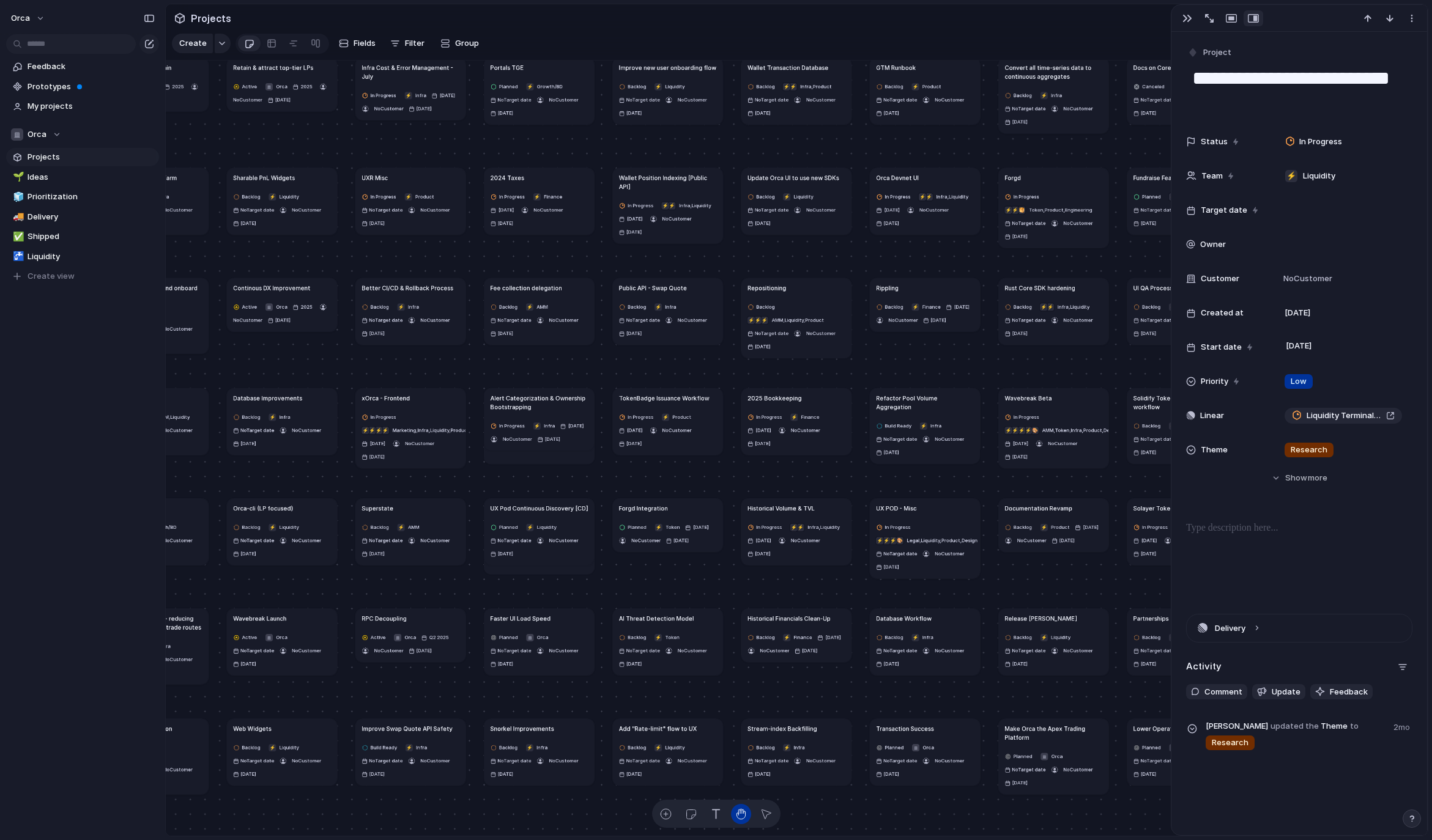
drag, startPoint x: 871, startPoint y: 443, endPoint x: 775, endPoint y: 264, distance: 203.1
click at [775, 264] on div "Dexscreener Adapter Backlog ⚡ Infra No Target date No Customer [DATE] Devnet ex…" at bounding box center [796, 448] width 1262 height 776
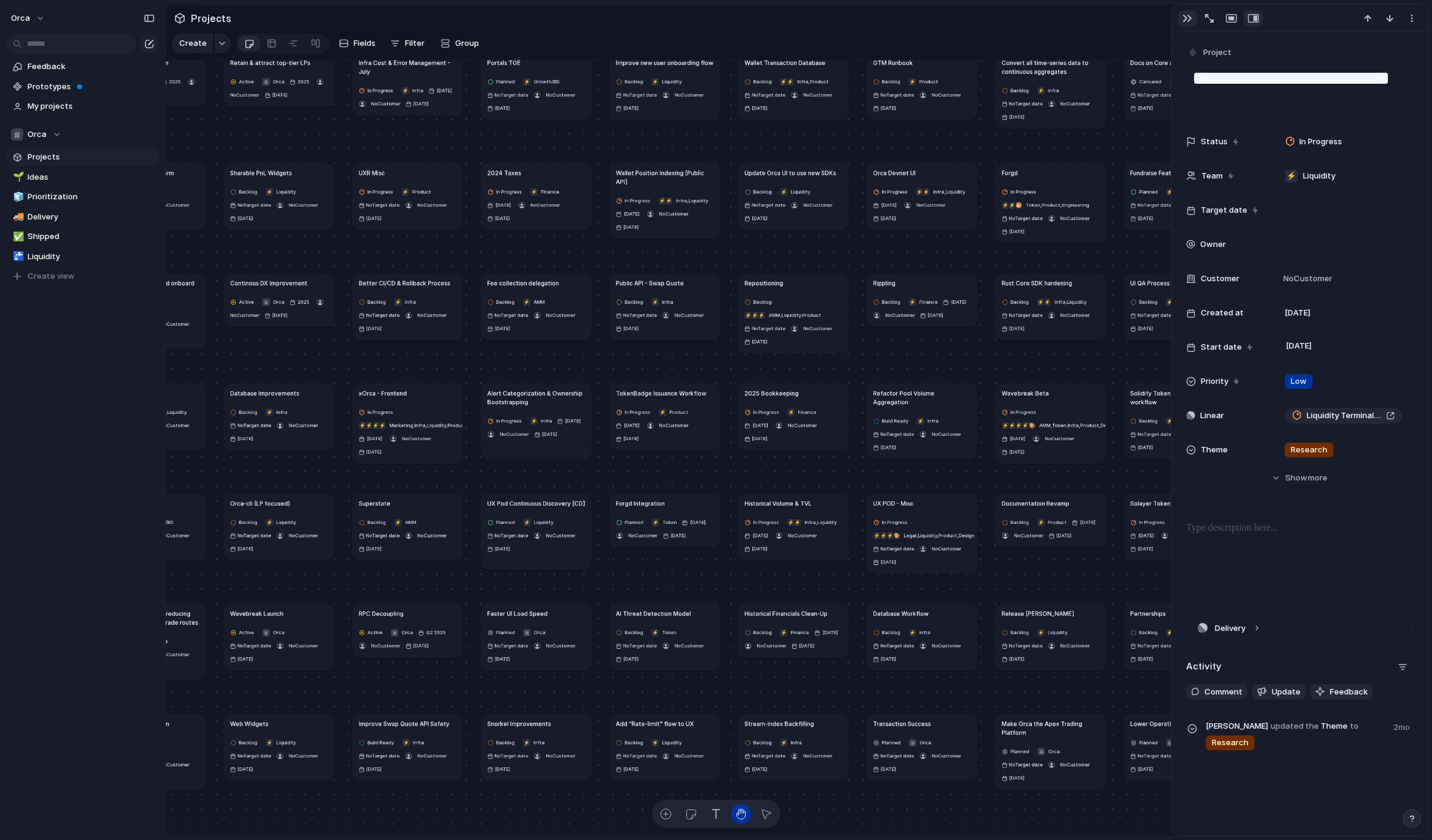
click at [1190, 18] on div "button" at bounding box center [1187, 18] width 10 height 10
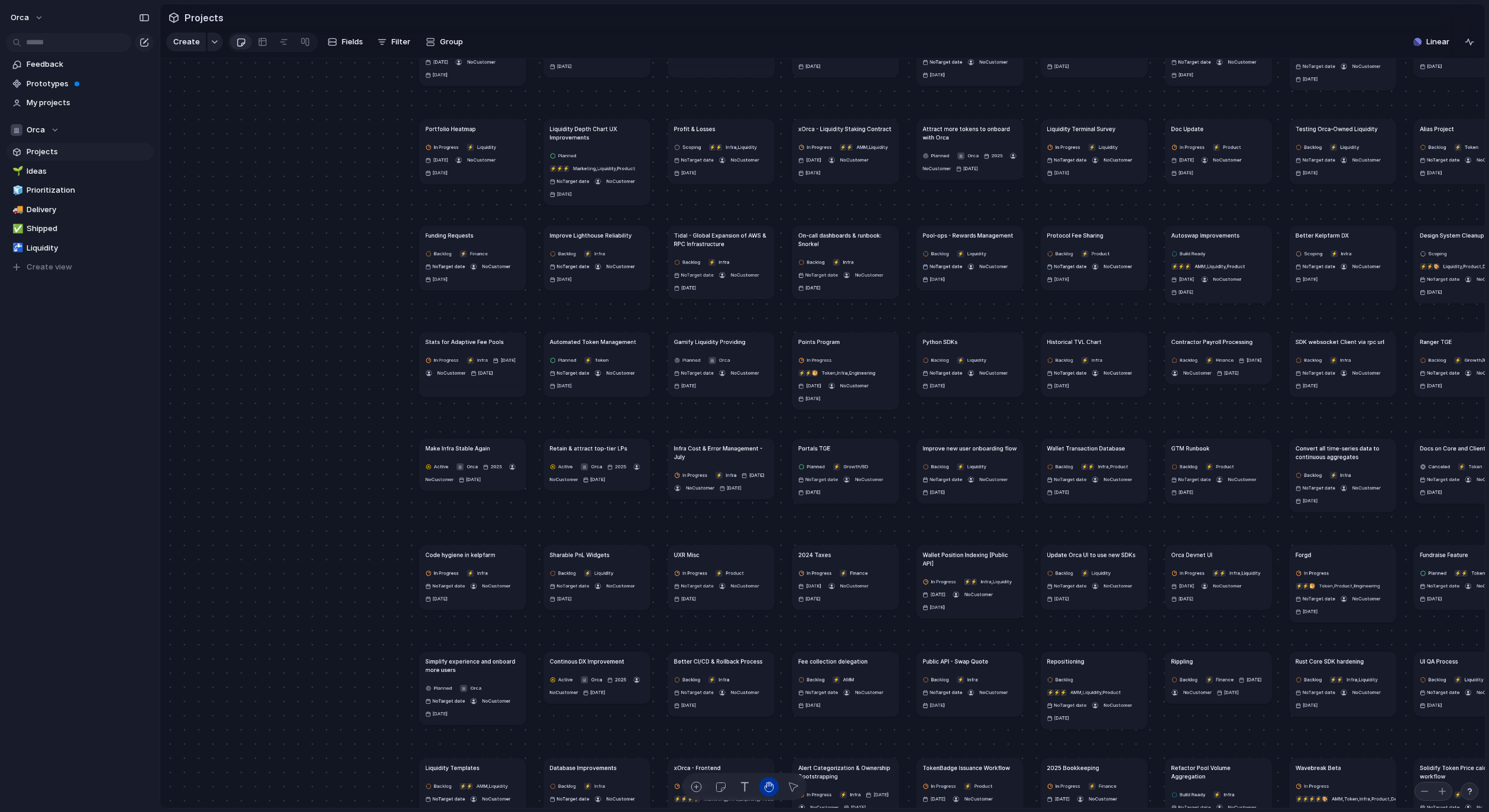
drag, startPoint x: 509, startPoint y: 140, endPoint x: 790, endPoint y: 623, distance: 558.8
click at [790, 623] on div "Dexscreener Adapter Backlog ⚡ Infra No Target date No Customer [DATE] Devnet ex…" at bounding box center [822, 433] width 1325 height 750
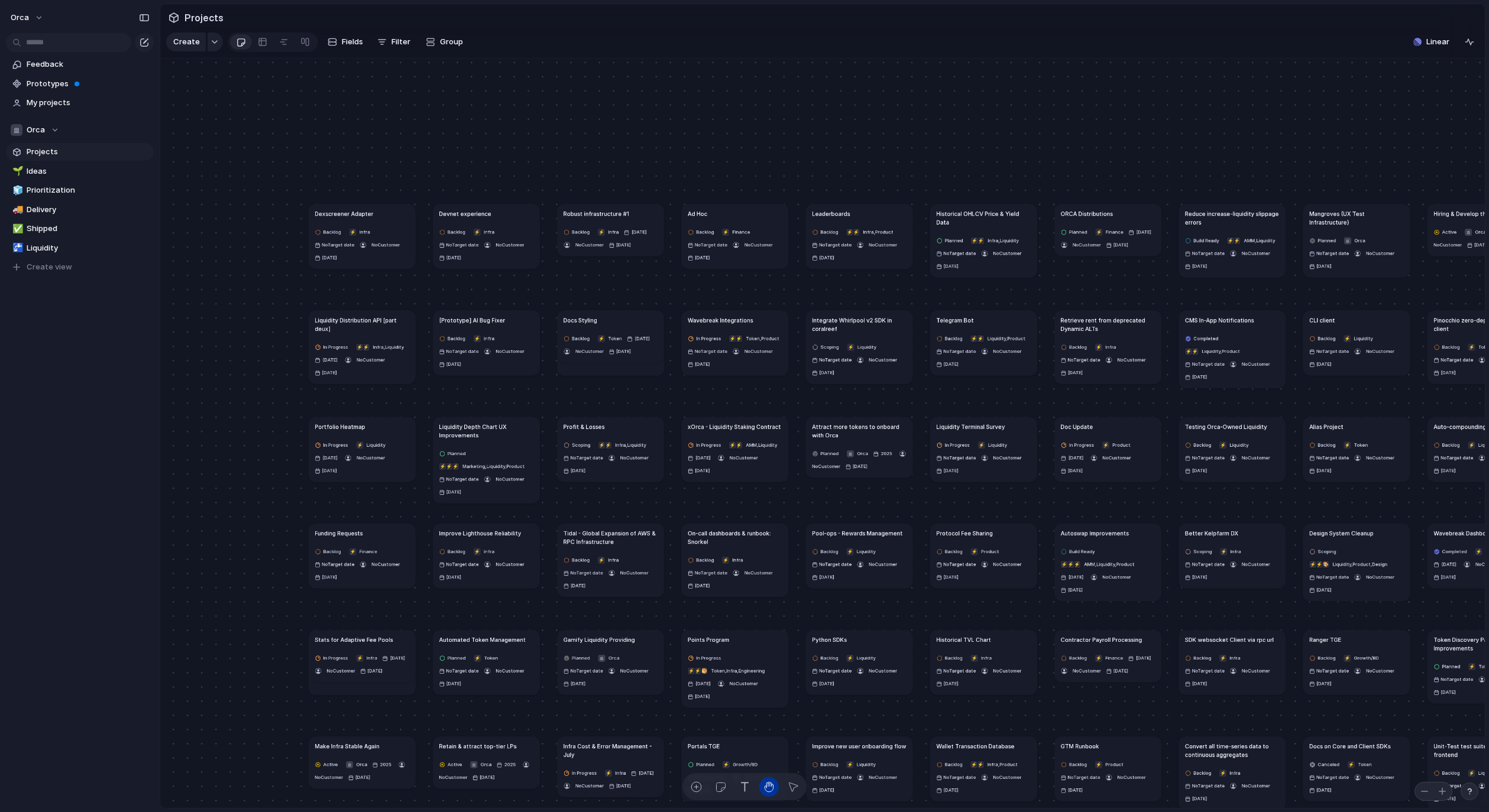
drag, startPoint x: 779, startPoint y: 378, endPoint x: 698, endPoint y: 515, distance: 159.2
click at [693, 519] on div "Dexscreener Adapter Backlog ⚡ Infra No Target date No Customer [DATE] Devnet ex…" at bounding box center [706, 428] width 796 height 450
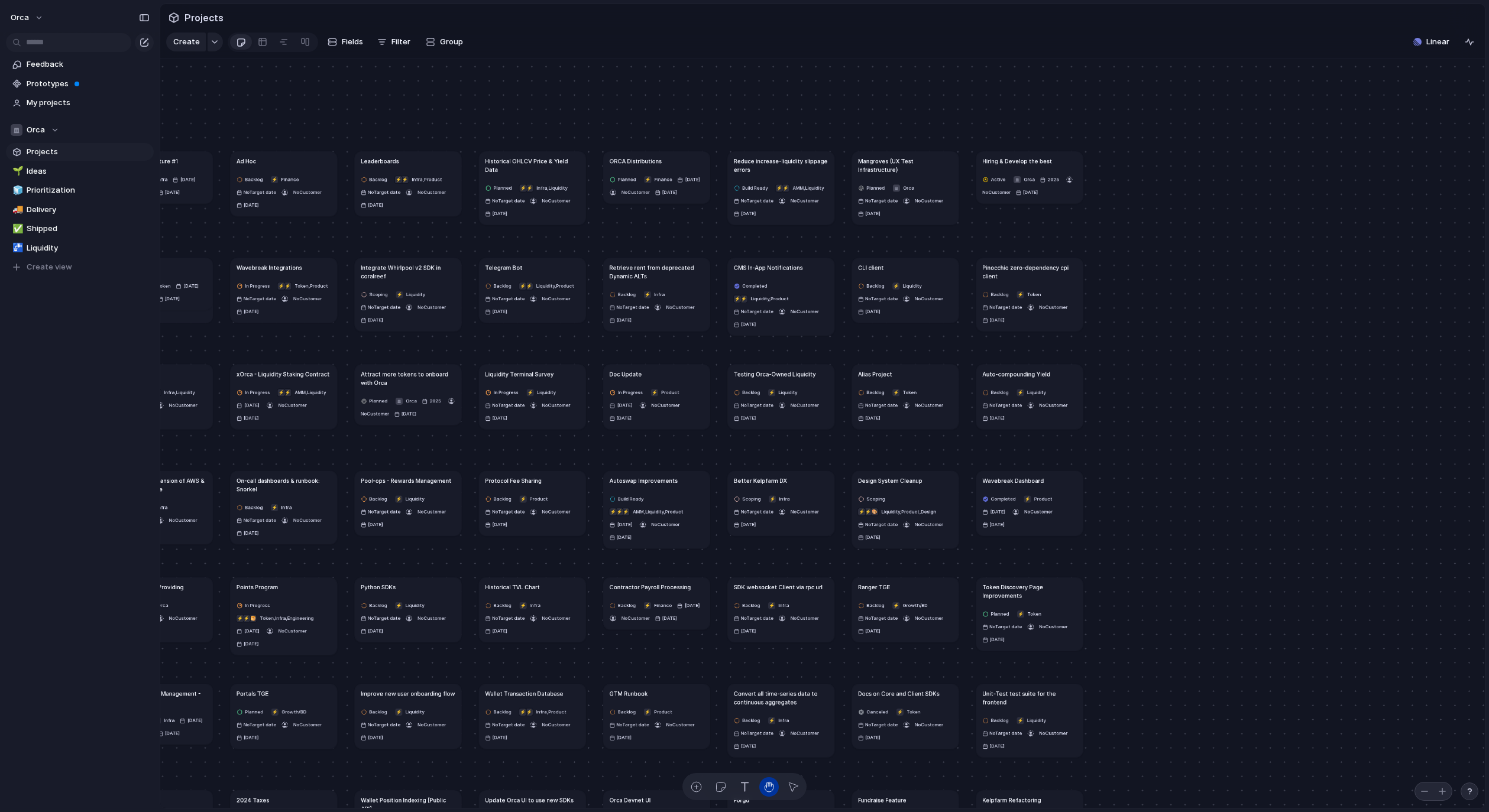
drag, startPoint x: 723, startPoint y: 298, endPoint x: 277, endPoint y: 159, distance: 467.2
click at [256, 152] on div "Dexscreener Adapter Backlog ⚡ Infra No Target date No Customer [DATE] Devnet ex…" at bounding box center [254, 375] width 796 height 450
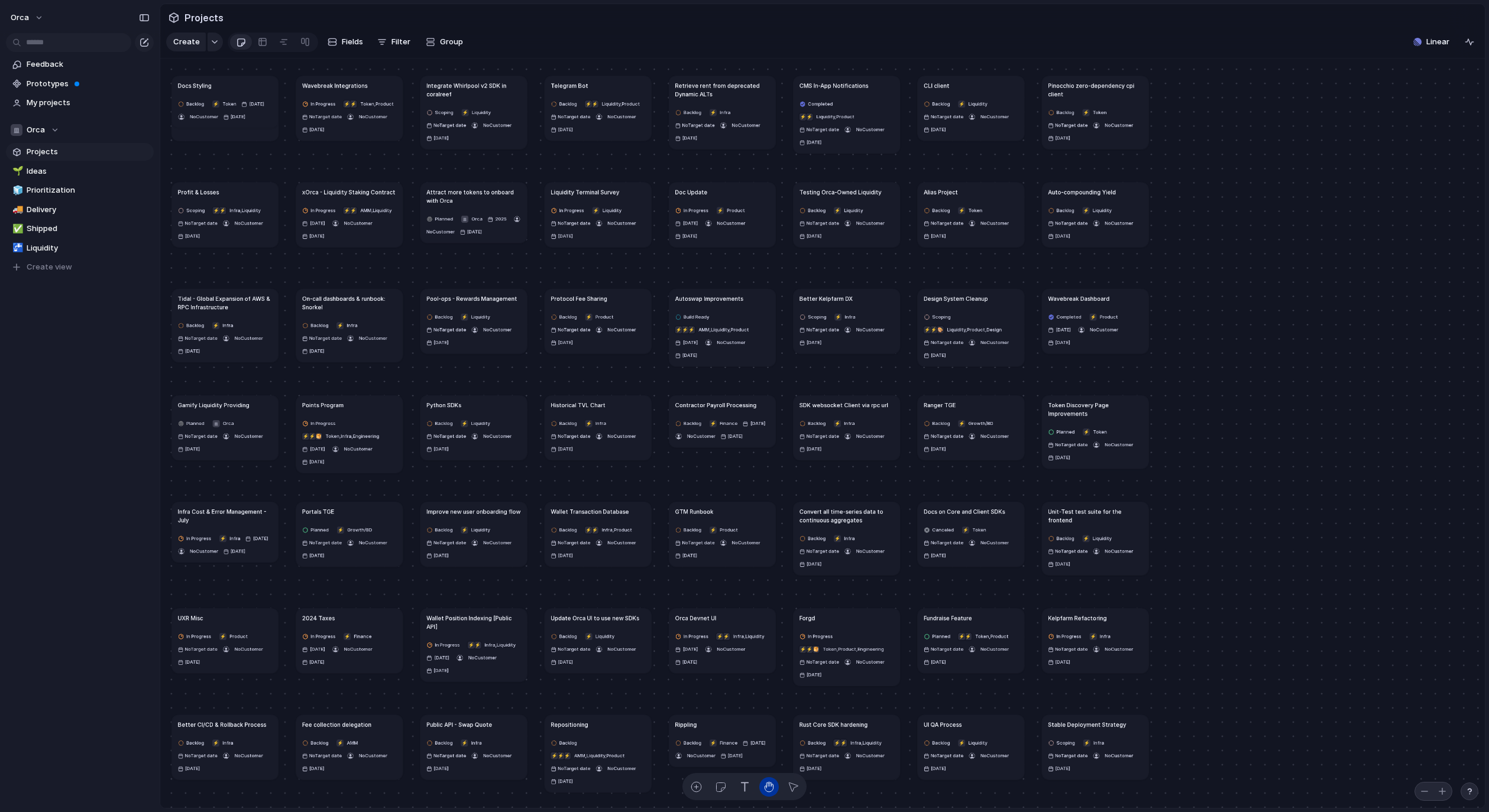
drag, startPoint x: 465, startPoint y: 283, endPoint x: 797, endPoint y: 133, distance: 364.3
click at [651, 182] on article "Liquidity Terminal Survey In Progress ⚡ Liquidity No Target date No Customer [D…" at bounding box center [598, 214] width 107 height 64
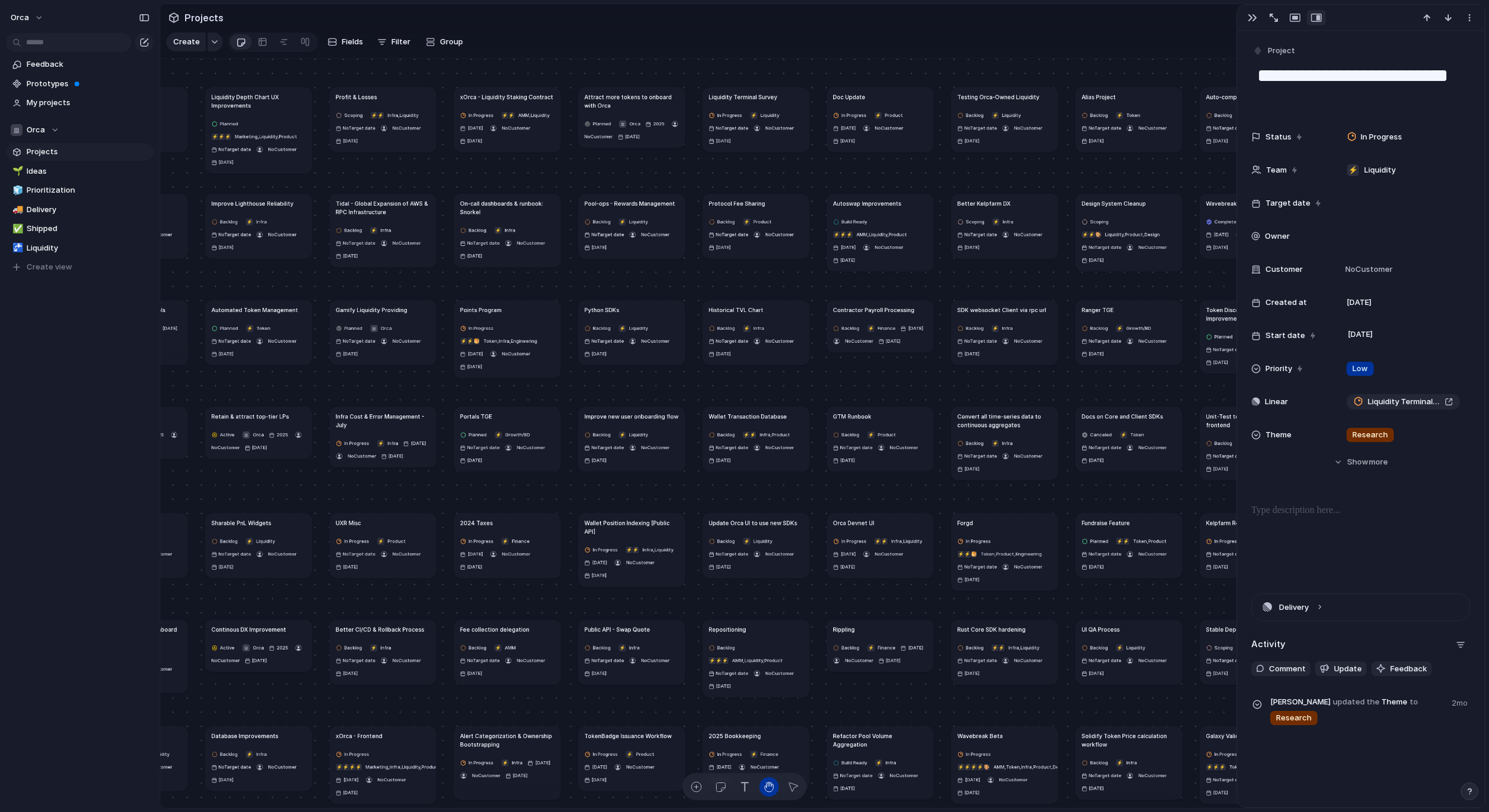
drag, startPoint x: 651, startPoint y: 347, endPoint x: 677, endPoint y: 177, distance: 172.0
click at [677, 305] on div "Python SDKs" at bounding box center [631, 309] width 94 height 8
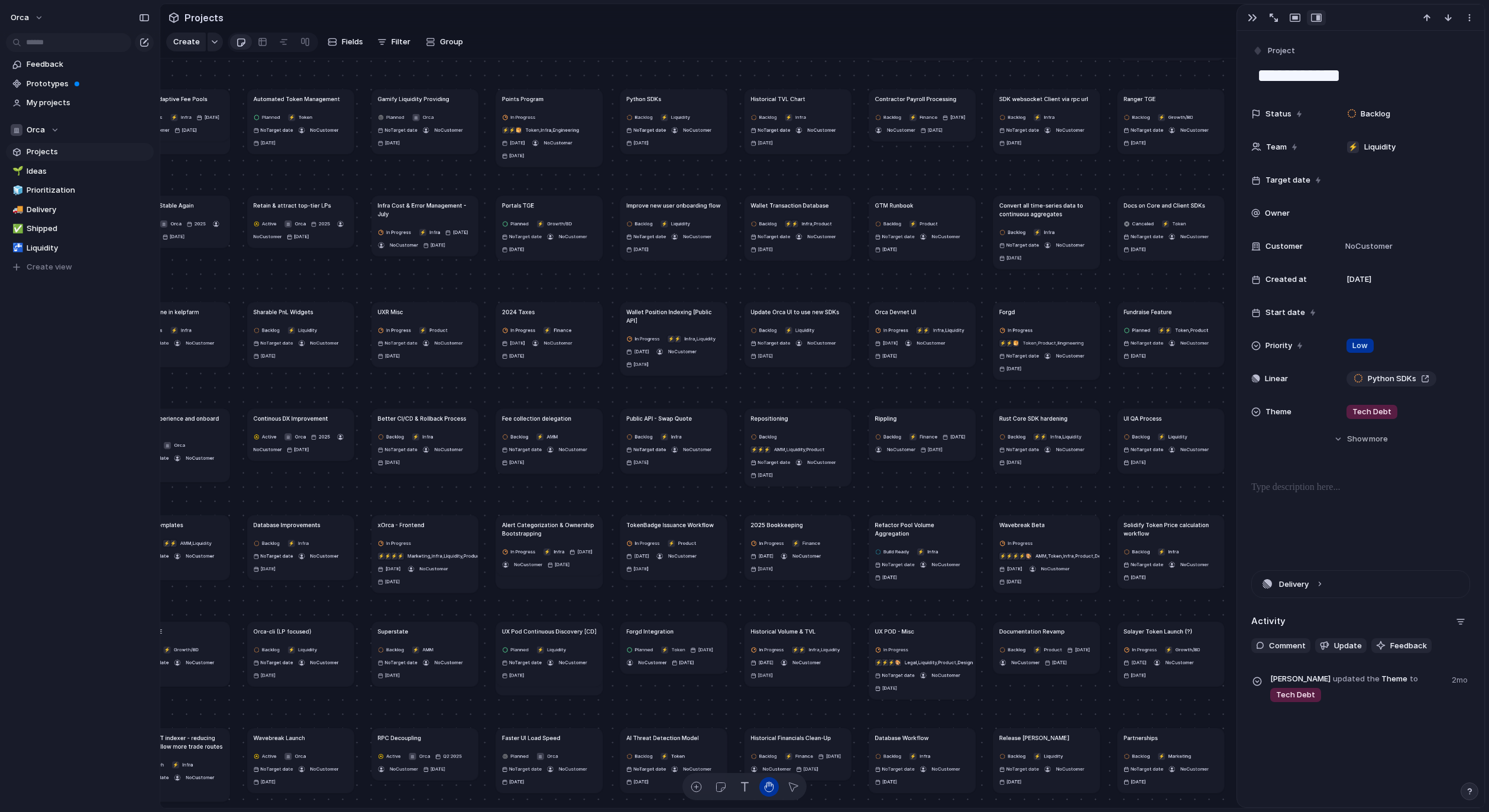
drag, startPoint x: 683, startPoint y: 275, endPoint x: 711, endPoint y: 192, distance: 87.6
click at [711, 196] on article "Improve new user onboarding flow Backlog ⚡ Liquidity No Target date No Customer…" at bounding box center [674, 228] width 107 height 64
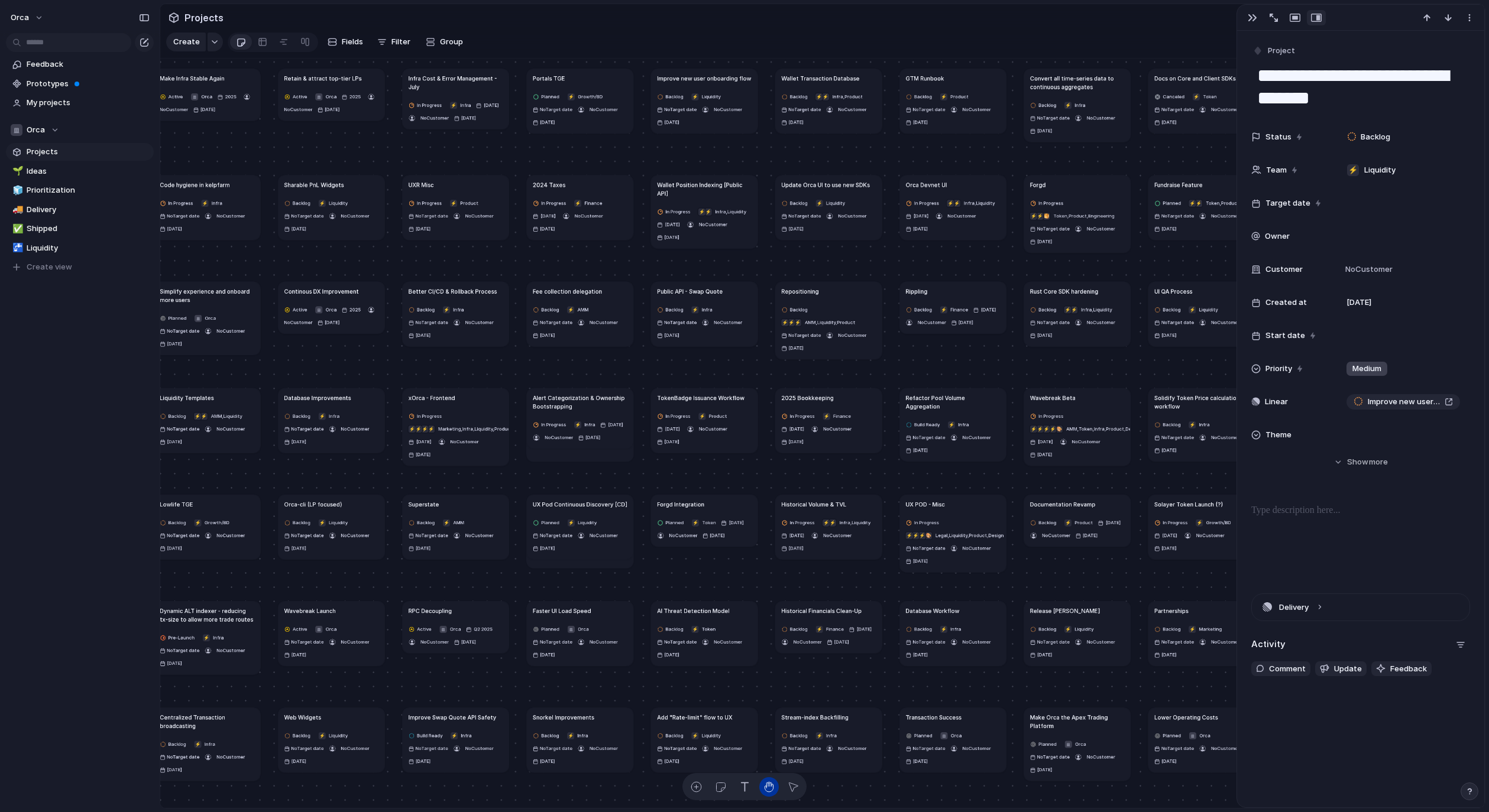
drag, startPoint x: 691, startPoint y: 303, endPoint x: 720, endPoint y: 184, distance: 122.5
click at [720, 184] on h1 "Wallet Position Indexing [Public API]" at bounding box center [704, 189] width 94 height 17
type textarea "**********"
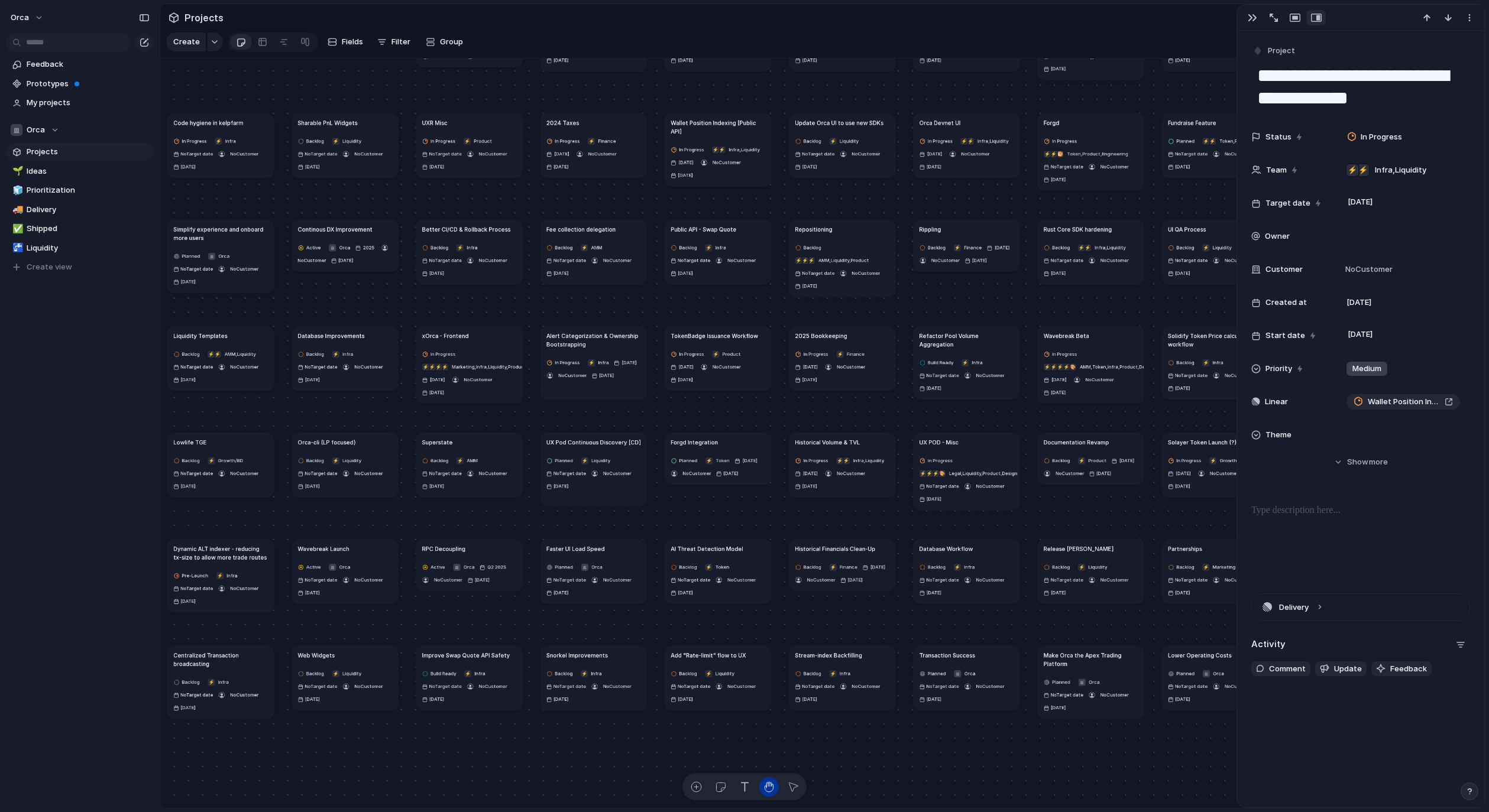
drag, startPoint x: 654, startPoint y: 374, endPoint x: 690, endPoint y: 179, distance: 198.3
click at [690, 181] on div "Dexscreener Adapter Backlog ⚡ Infra No Target date No Customer [DATE] Devnet ex…" at bounding box center [822, 433] width 1325 height 750
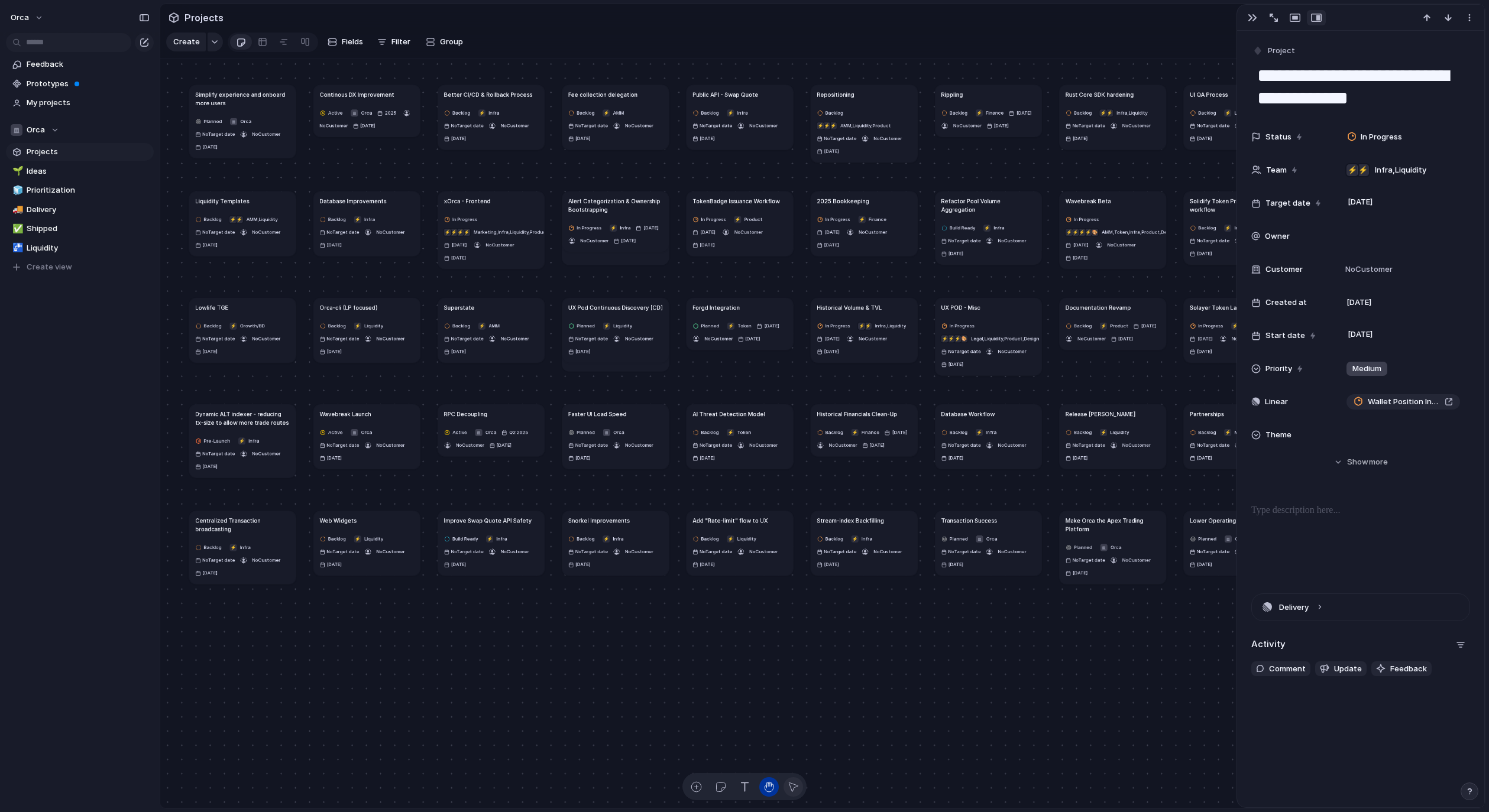
click at [797, 789] on div "button" at bounding box center [793, 787] width 12 height 12
click at [615, 571] on div "Backlog ⚡ Infra No Target date No Customer [DATE]" at bounding box center [613, 553] width 94 height 37
click at [1257, 15] on button "button" at bounding box center [1253, 17] width 19 height 15
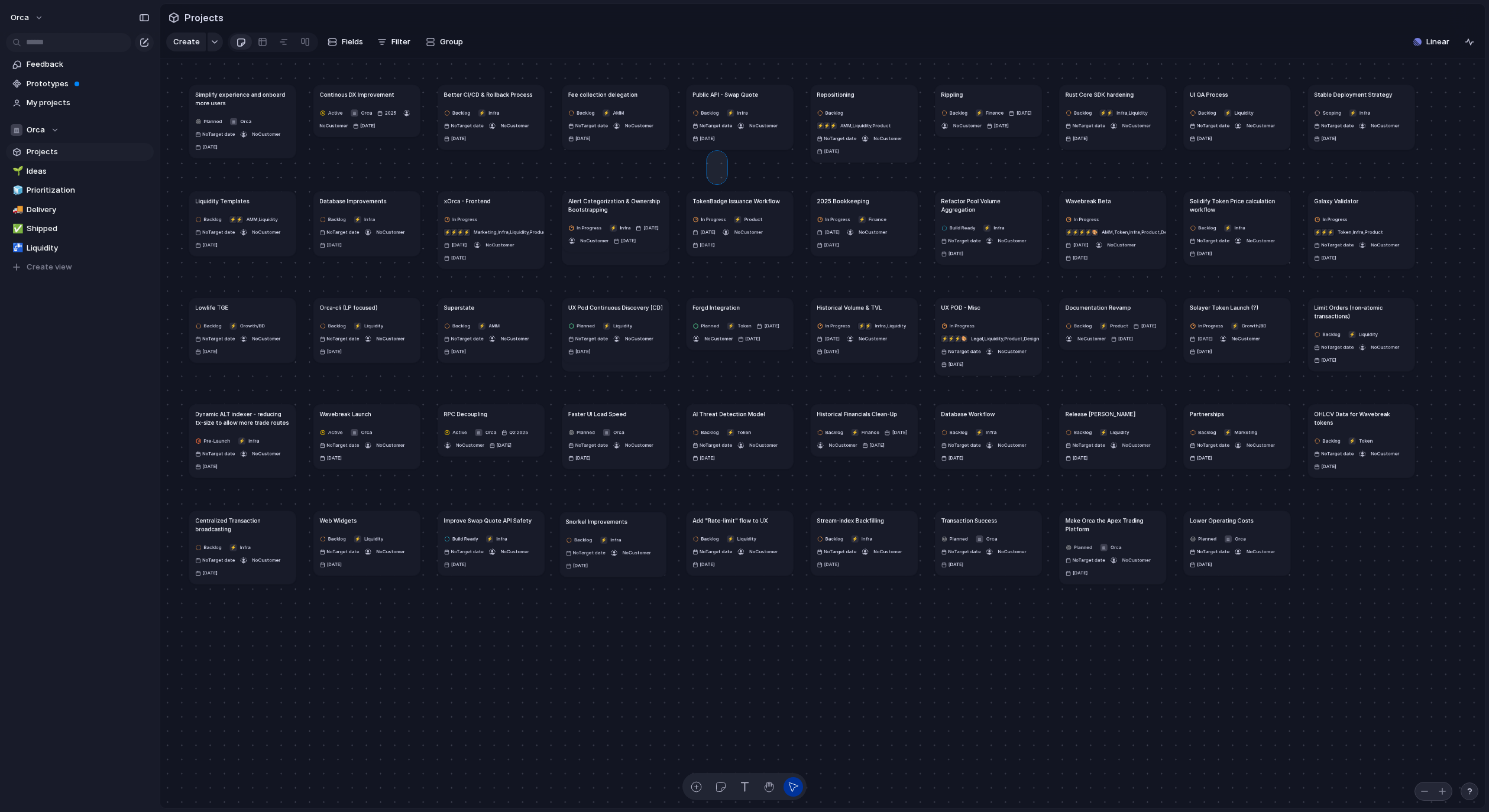
drag, startPoint x: 711, startPoint y: 161, endPoint x: 723, endPoint y: 188, distance: 29.5
drag, startPoint x: 680, startPoint y: 173, endPoint x: 716, endPoint y: 262, distance: 96.0
click at [35, 14] on button "orca" at bounding box center [27, 17] width 45 height 19
click at [61, 58] on span "Invite members" at bounding box center [55, 63] width 57 height 12
drag, startPoint x: 597, startPoint y: 176, endPoint x: 607, endPoint y: 214, distance: 39.3
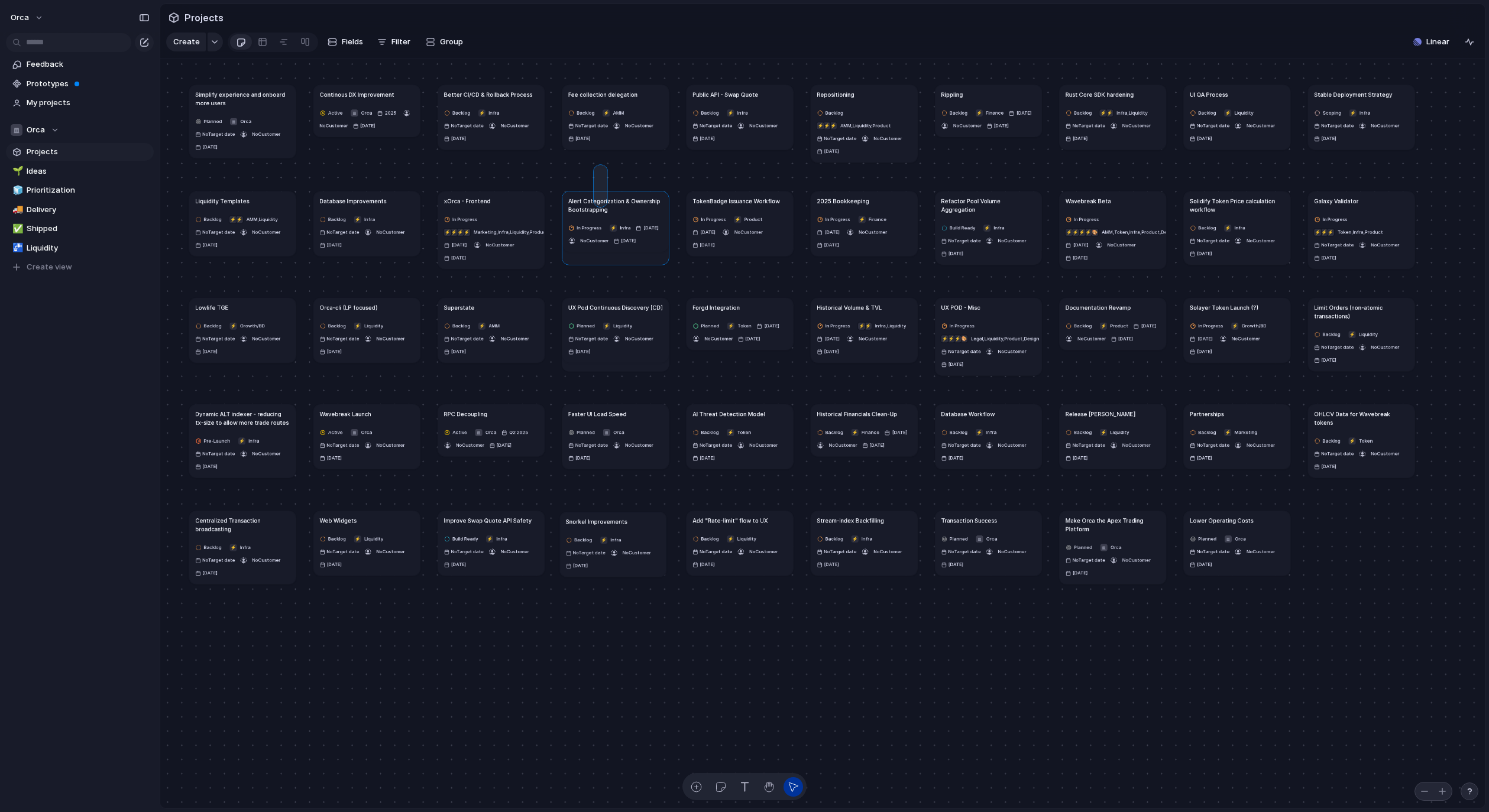
click at [608, 219] on div "Dexscreener Adapter Backlog ⚡ Infra No Target date No Customer [DATE] Devnet ex…" at bounding box center [822, 433] width 1325 height 750
drag, startPoint x: 278, startPoint y: 187, endPoint x: 297, endPoint y: 184, distance: 19.2
drag, startPoint x: 308, startPoint y: 174, endPoint x: 308, endPoint y: 186, distance: 12.0
drag, startPoint x: 307, startPoint y: 185, endPoint x: 302, endPoint y: 192, distance: 8.6
click at [51, 130] on div "Orca" at bounding box center [35, 130] width 48 height 12
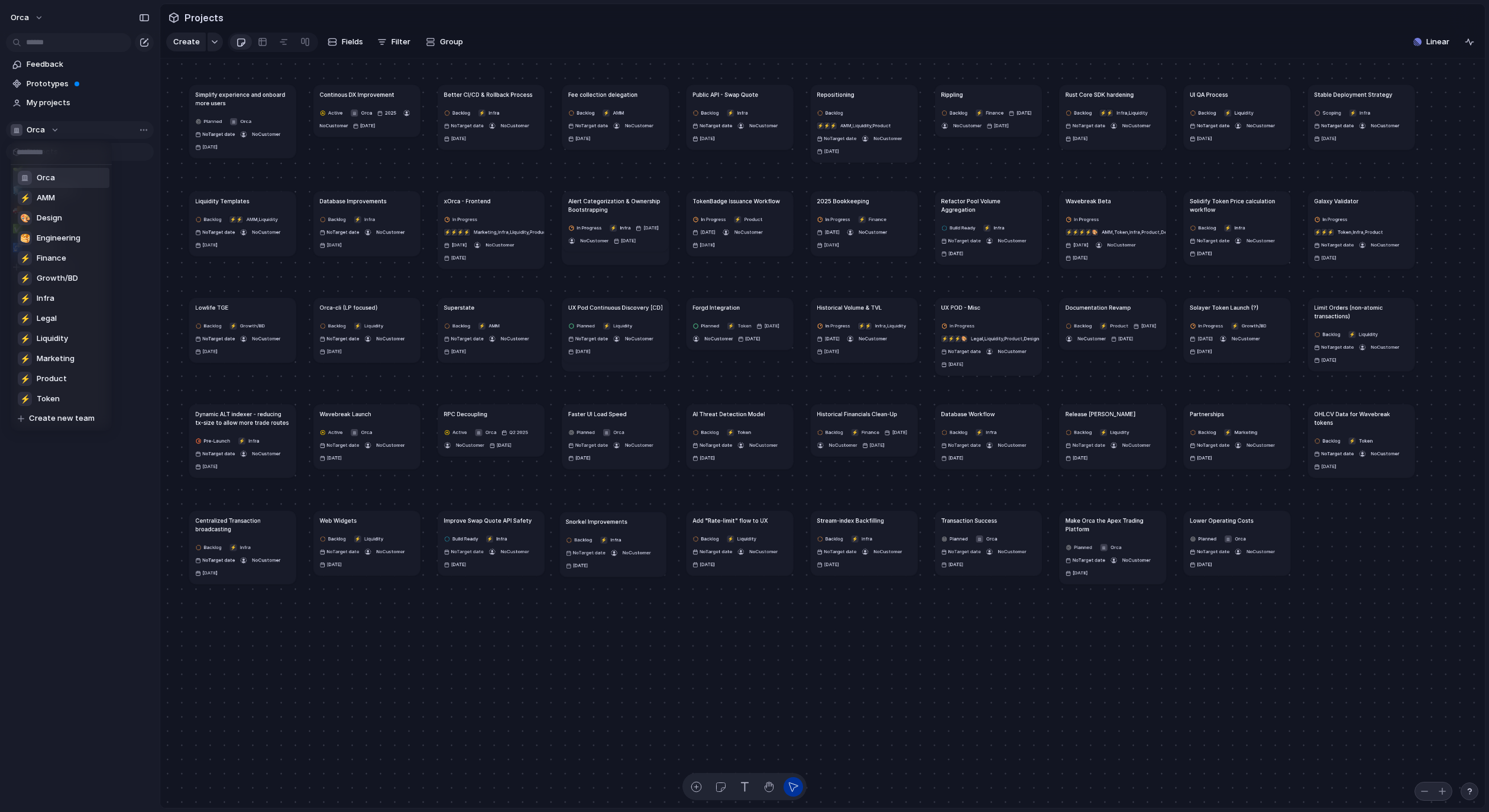
click at [51, 130] on div "Orca ⚡ AMM 🎨 Design 🥞 Engineering ⚡ Finance ⚡ Growth/BD ⚡ Infra ⚡ Legal ⚡ Liqui…" at bounding box center [744, 406] width 1489 height 812
click at [210, 44] on div "button" at bounding box center [214, 42] width 8 height 5
click at [195, 48] on div "Initiative Launch Goal Objective Key result Workstream Program Project Customize" at bounding box center [744, 406] width 1489 height 812
click at [187, 45] on span "Create" at bounding box center [186, 42] width 27 height 12
click at [49, 165] on link "🌱 Ideas" at bounding box center [79, 171] width 148 height 18
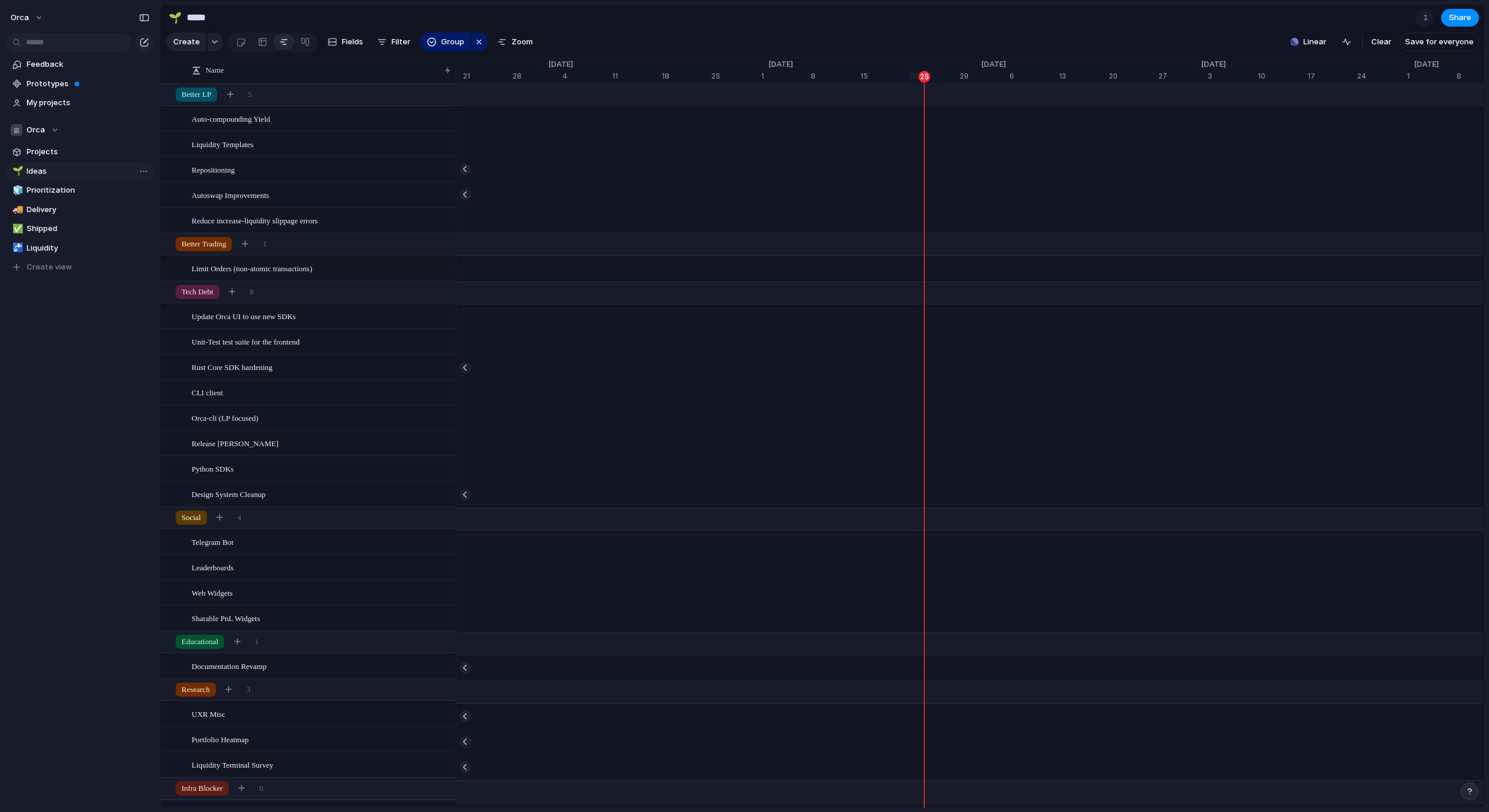
scroll to position [0, 7473]
click at [123, 126] on div "Team settings Copy link Add members" at bounding box center [744, 406] width 1489 height 812
click at [37, 266] on span "Create view" at bounding box center [49, 267] width 45 height 12
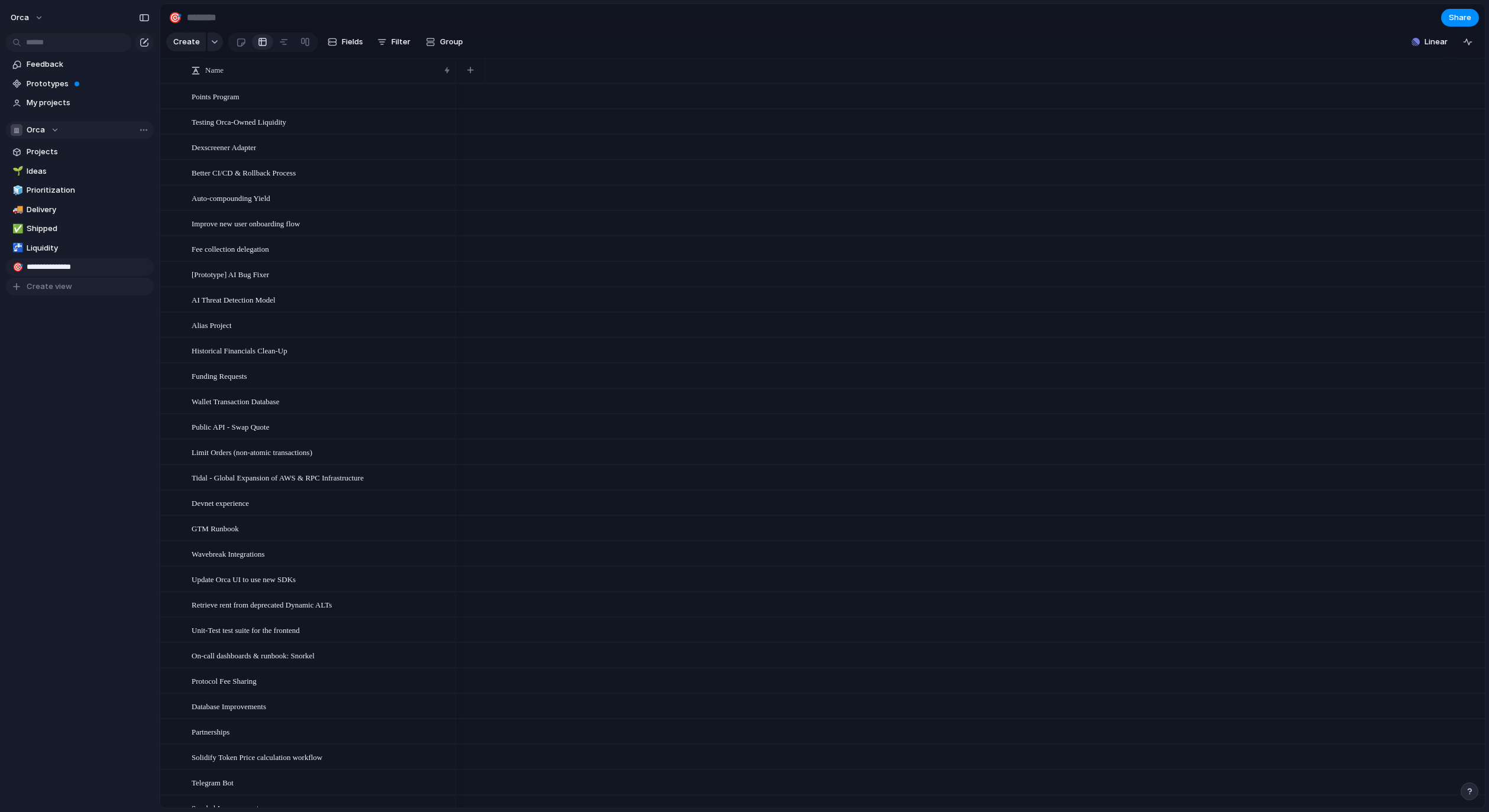
type input "**********"
click at [91, 267] on span "Priority Compass" at bounding box center [88, 267] width 123 height 12
click at [22, 269] on div "Open in new tab Copy link Duplicate view Rename view Delete view" at bounding box center [744, 406] width 1489 height 812
click at [174, 22] on div "🎯" at bounding box center [175, 17] width 13 height 16
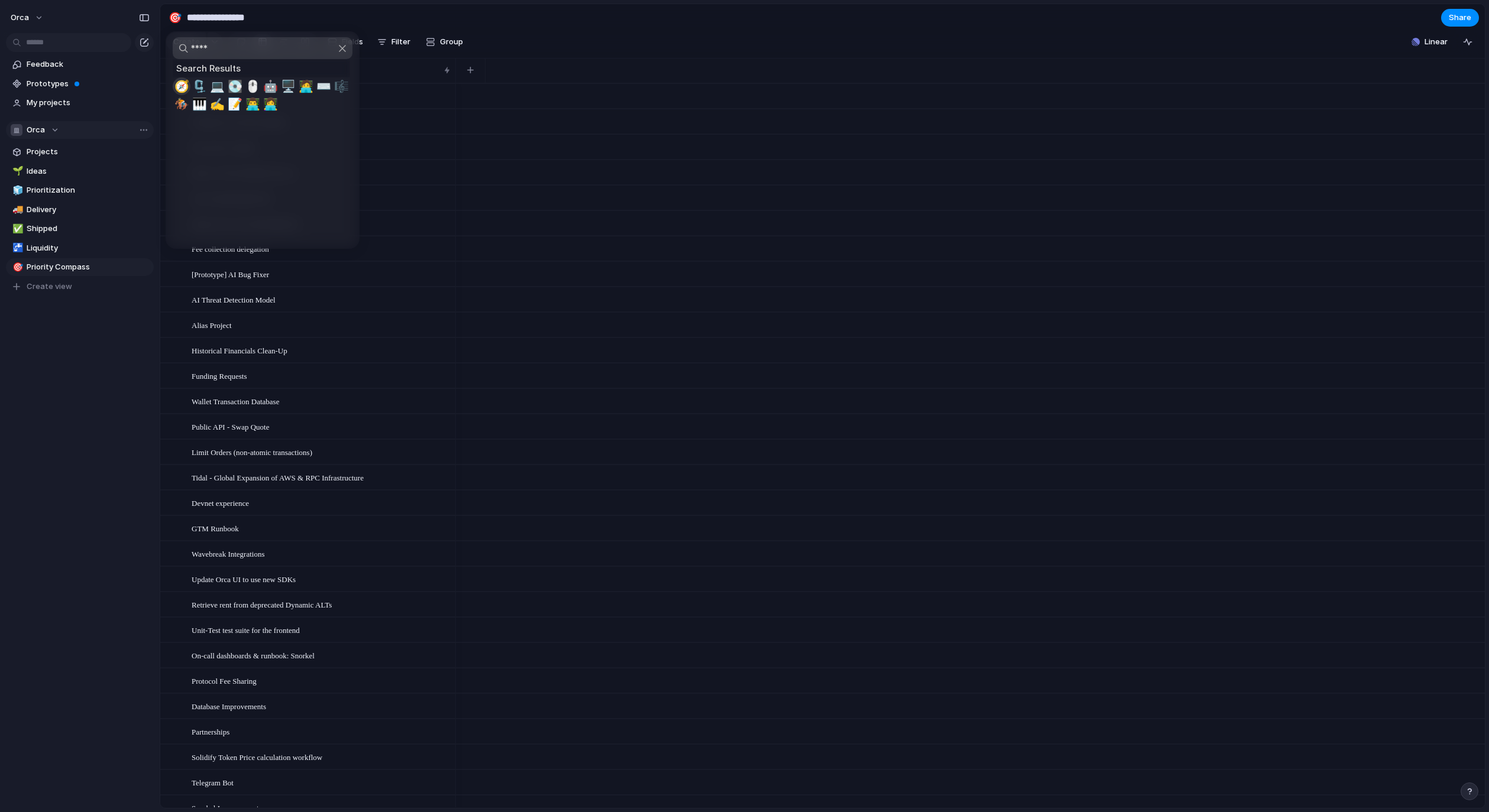
type input "****"
click at [183, 85] on span "🧭" at bounding box center [182, 86] width 15 height 14
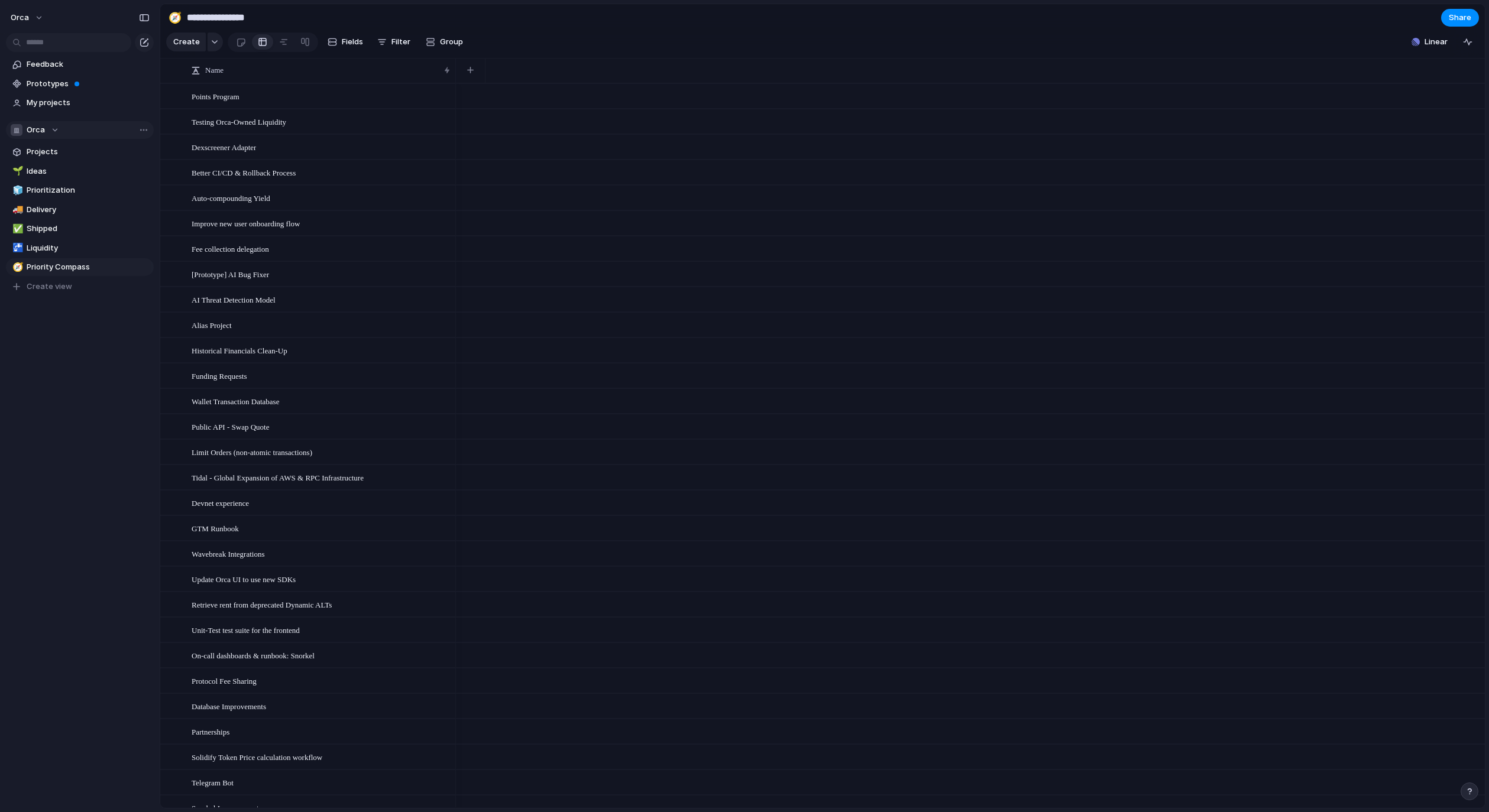
click at [143, 344] on div "Feedback Prototypes My projects Orca Projects 🌱 Ideas 🧊 Prioritization 🚚 Delive…" at bounding box center [80, 195] width 160 height 391
click at [395, 40] on span "Filter" at bounding box center [401, 42] width 19 height 12
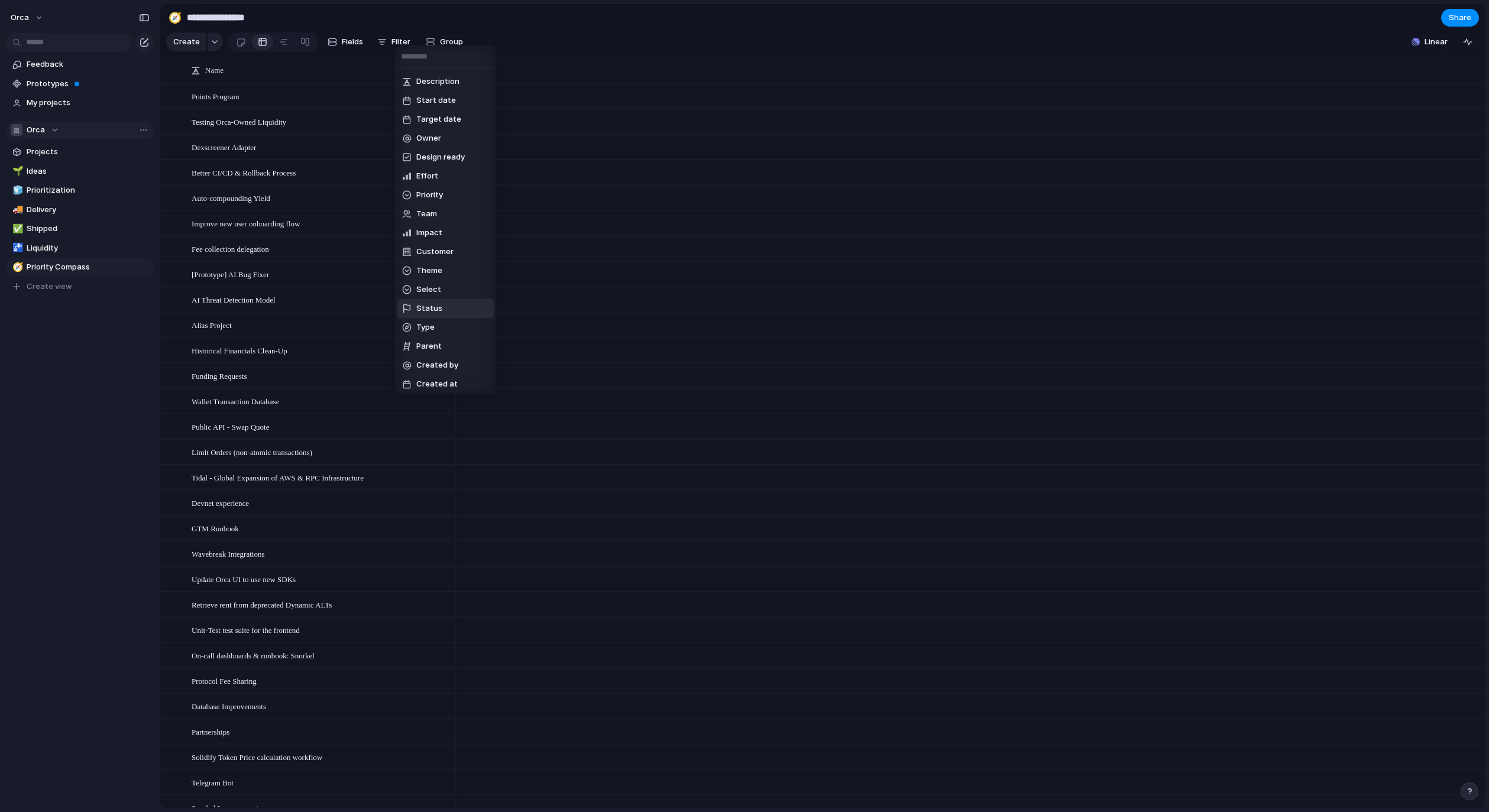
click at [460, 305] on li "Status" at bounding box center [445, 308] width 97 height 19
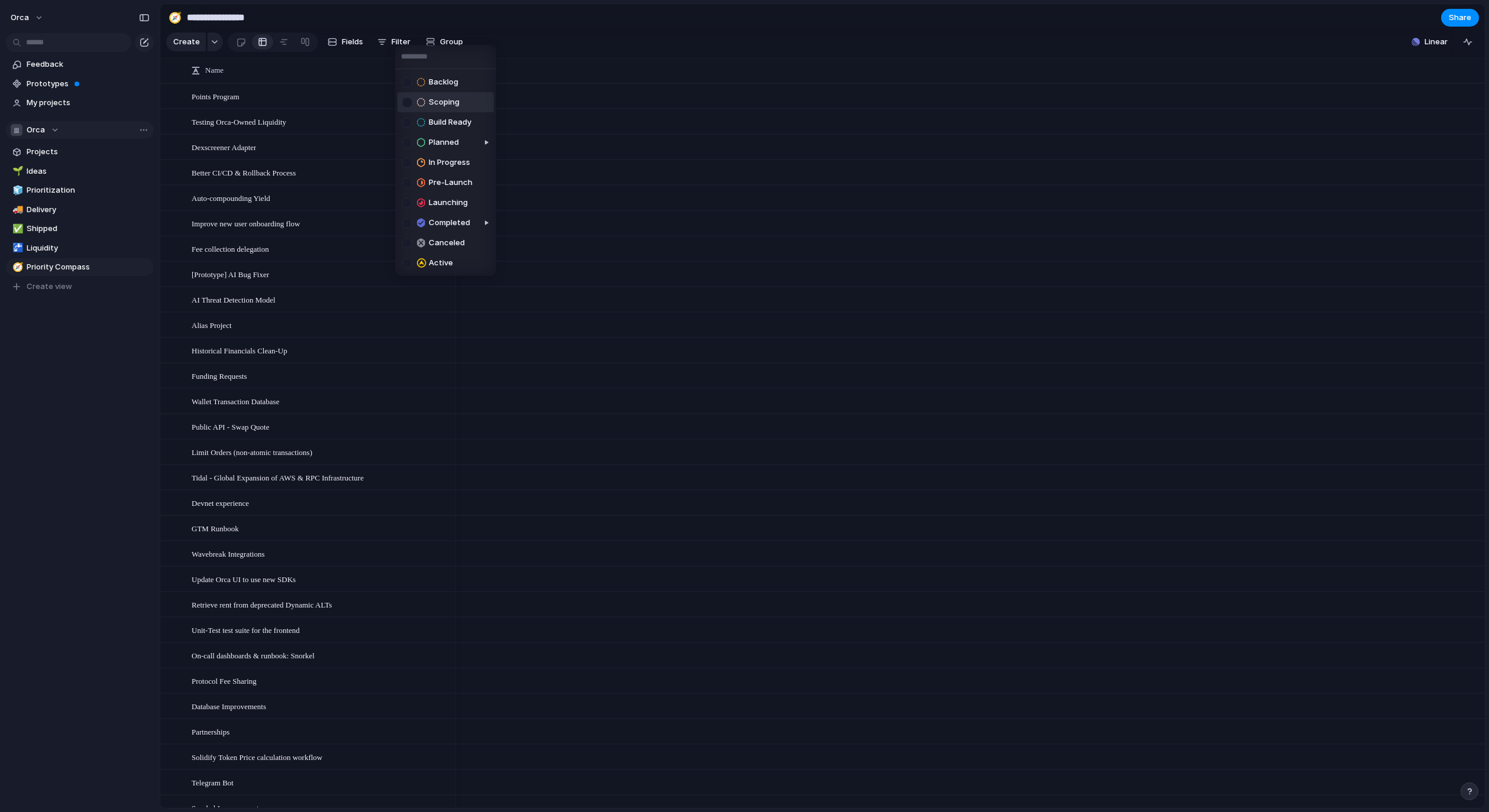
click at [404, 101] on div at bounding box center [407, 102] width 10 height 10
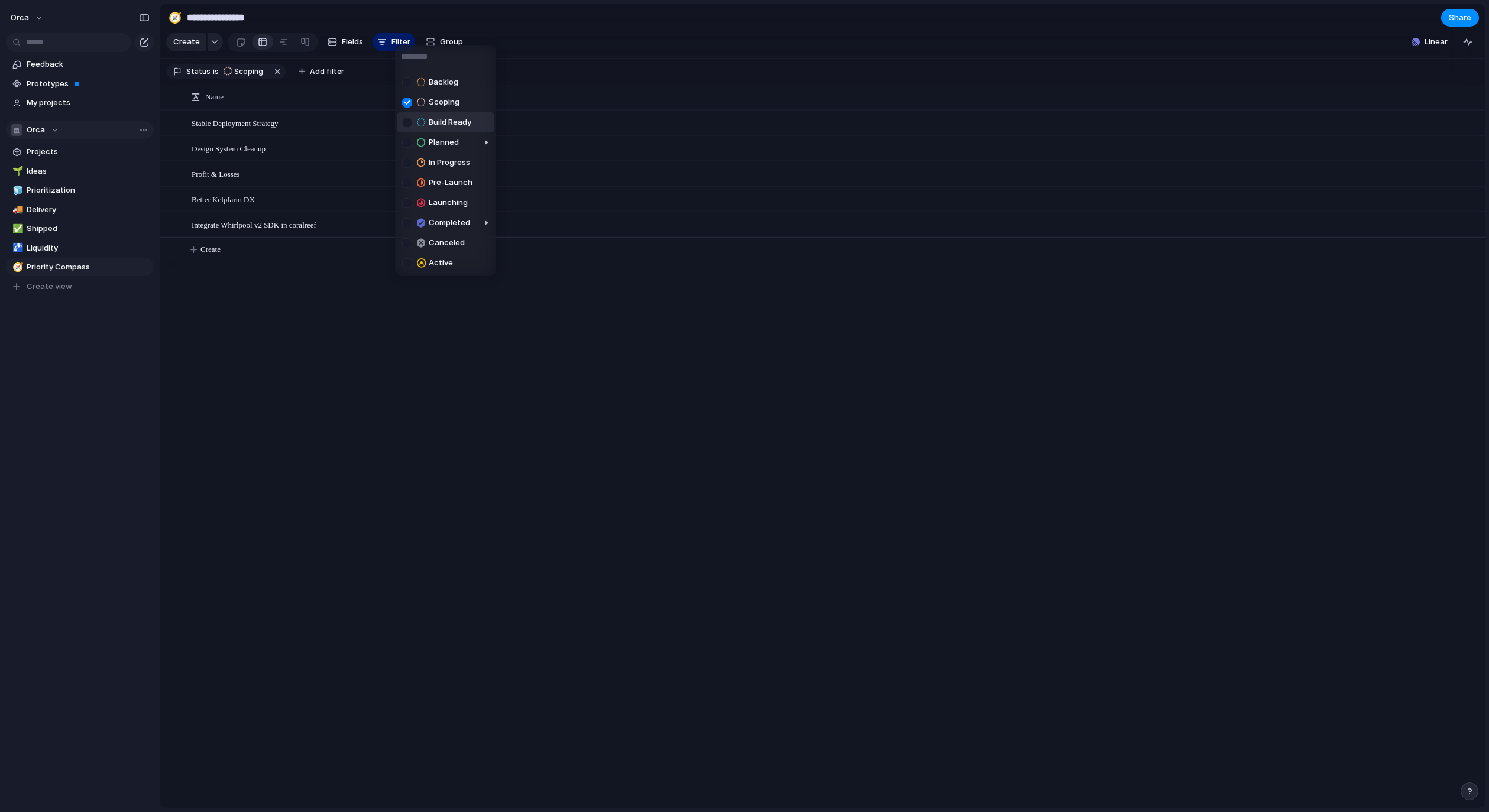
click at [405, 118] on div at bounding box center [407, 122] width 10 height 10
click at [406, 159] on div at bounding box center [407, 163] width 10 height 10
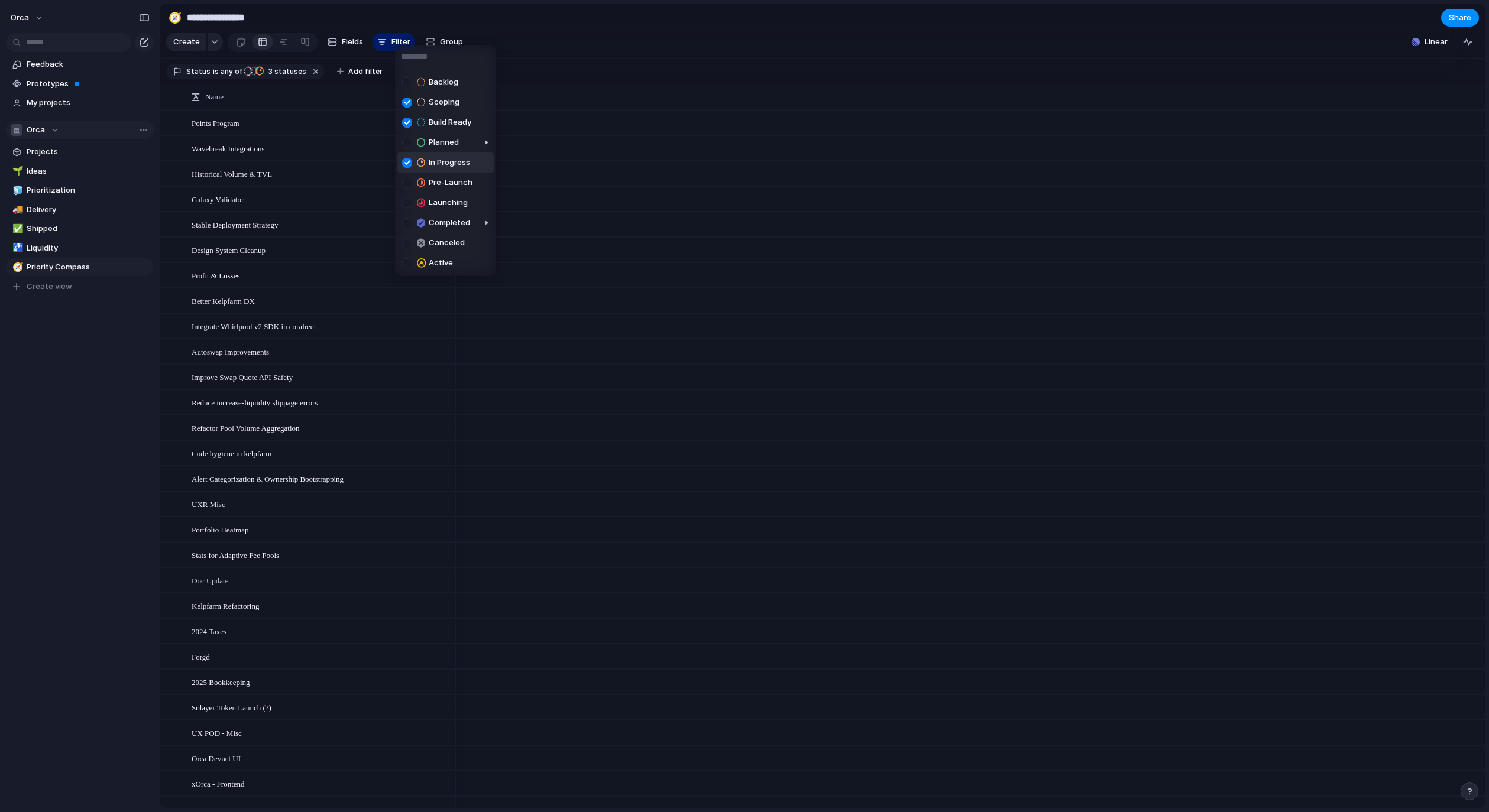
click at [406, 160] on div at bounding box center [407, 163] width 10 height 10
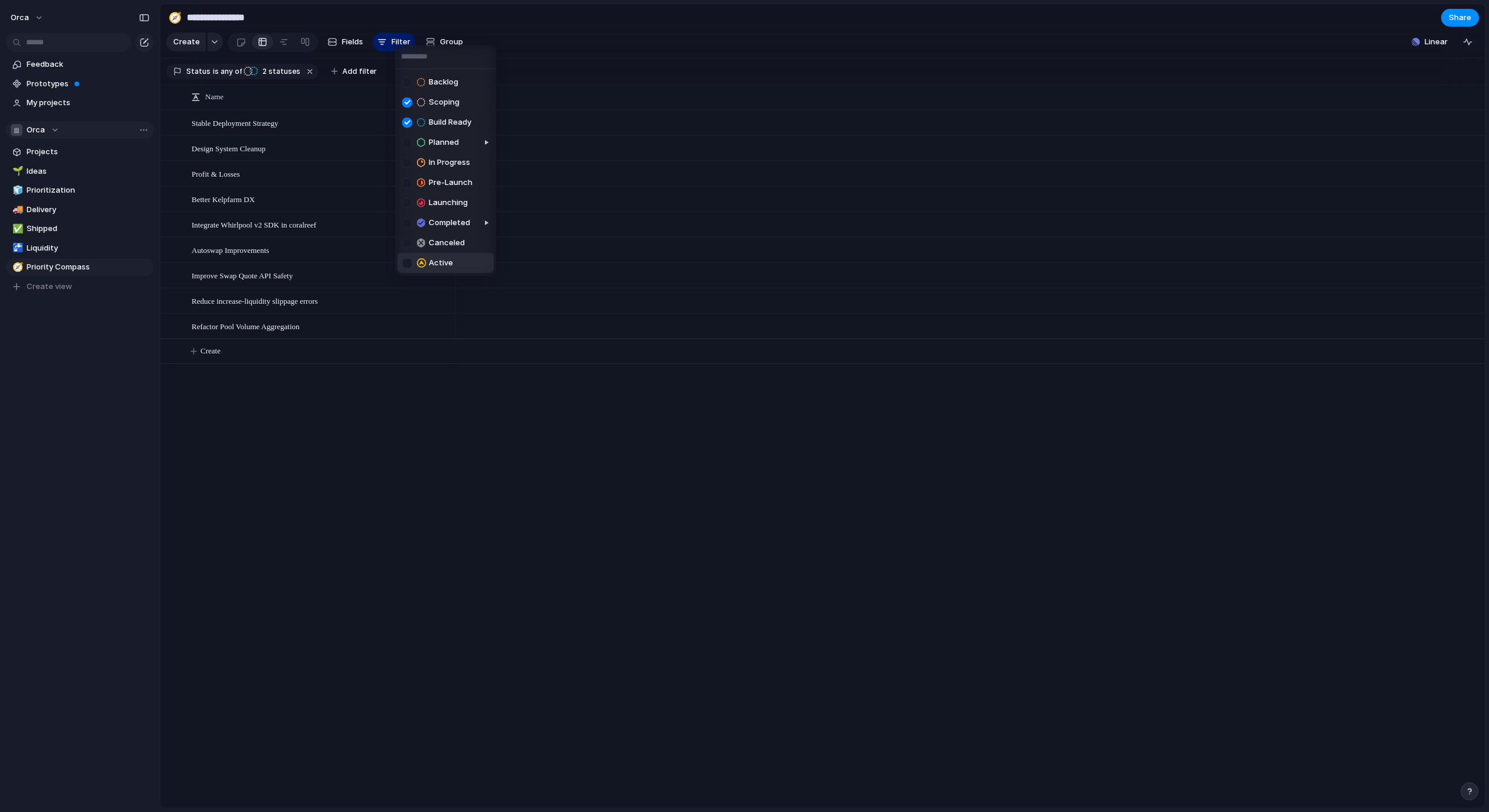
click at [381, 407] on div "Backlog Scoping Build Ready Planned In Progress Pre-Launch Launching Completed …" at bounding box center [744, 406] width 1489 height 812
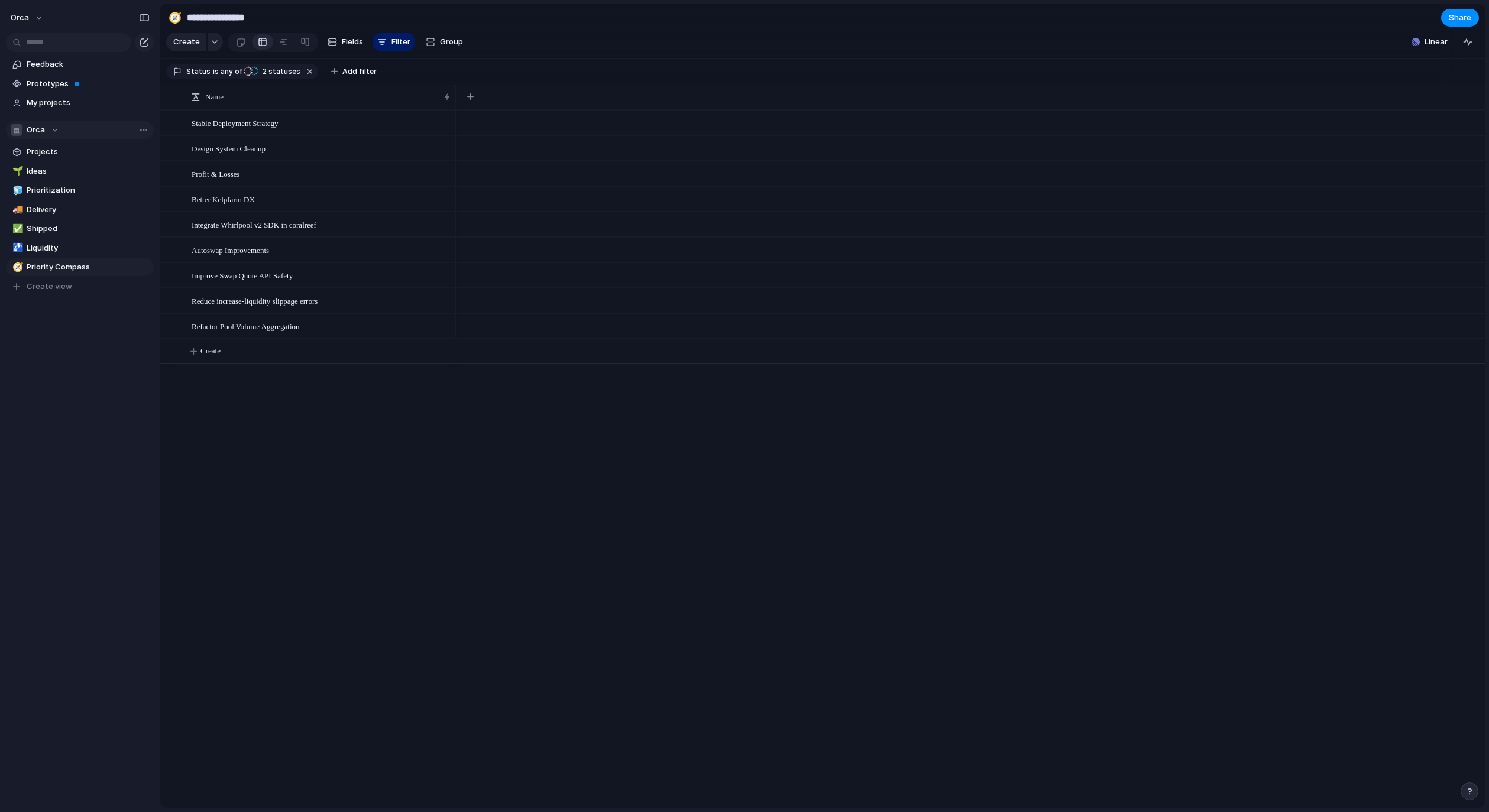
click at [484, 527] on div at bounding box center [971, 459] width 1029 height 698
